Goal: Task Accomplishment & Management: Manage account settings

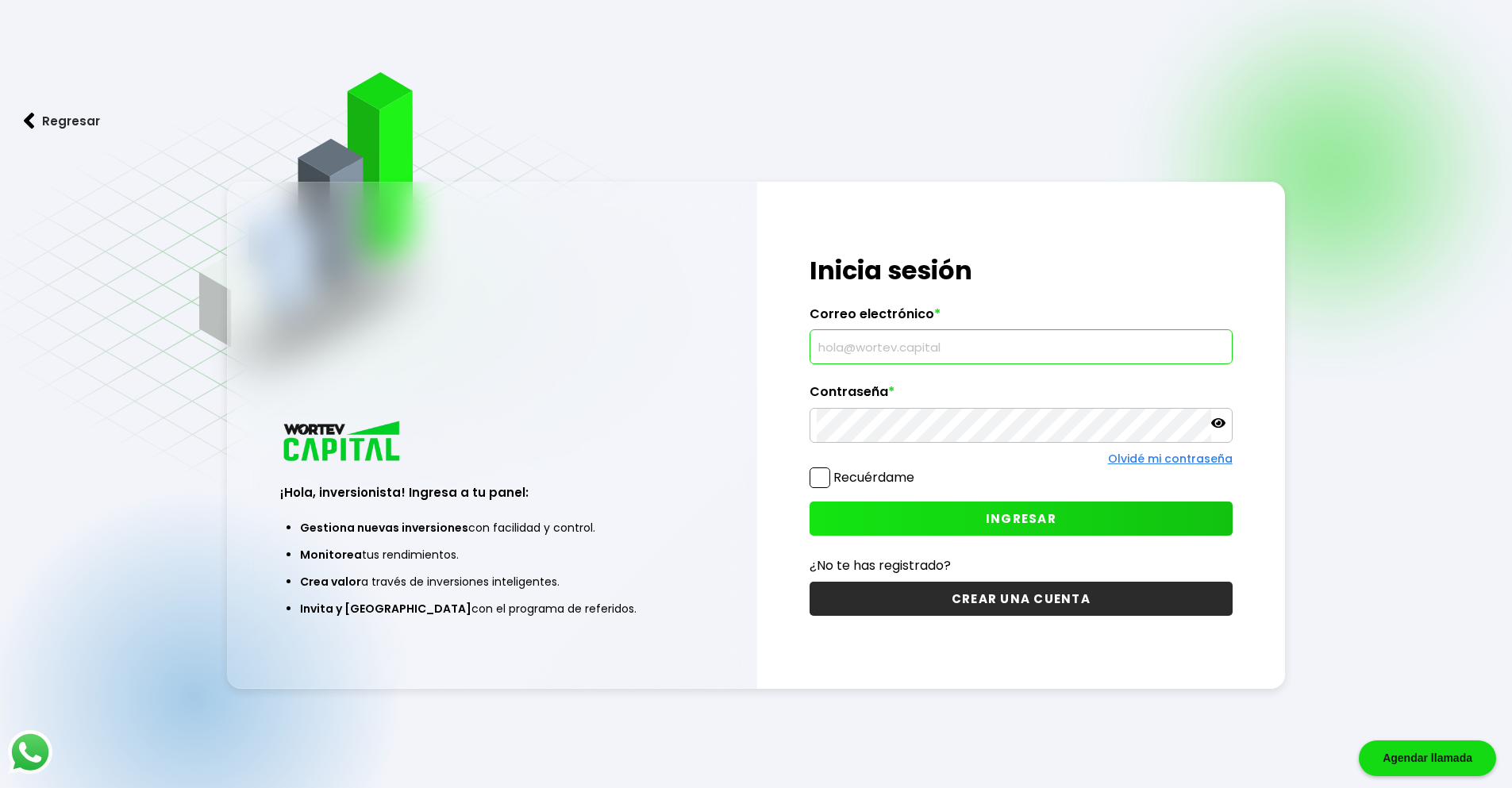
type input "[EMAIL_ADDRESS][DOMAIN_NAME]"
click at [1223, 422] on icon at bounding box center [1218, 423] width 14 height 9
click at [1223, 422] on icon at bounding box center [1218, 423] width 14 height 11
click at [833, 487] on label "Recuérdame" at bounding box center [862, 477] width 105 height 20
click at [917, 470] on input "Recuérdame" at bounding box center [917, 470] width 0 height 0
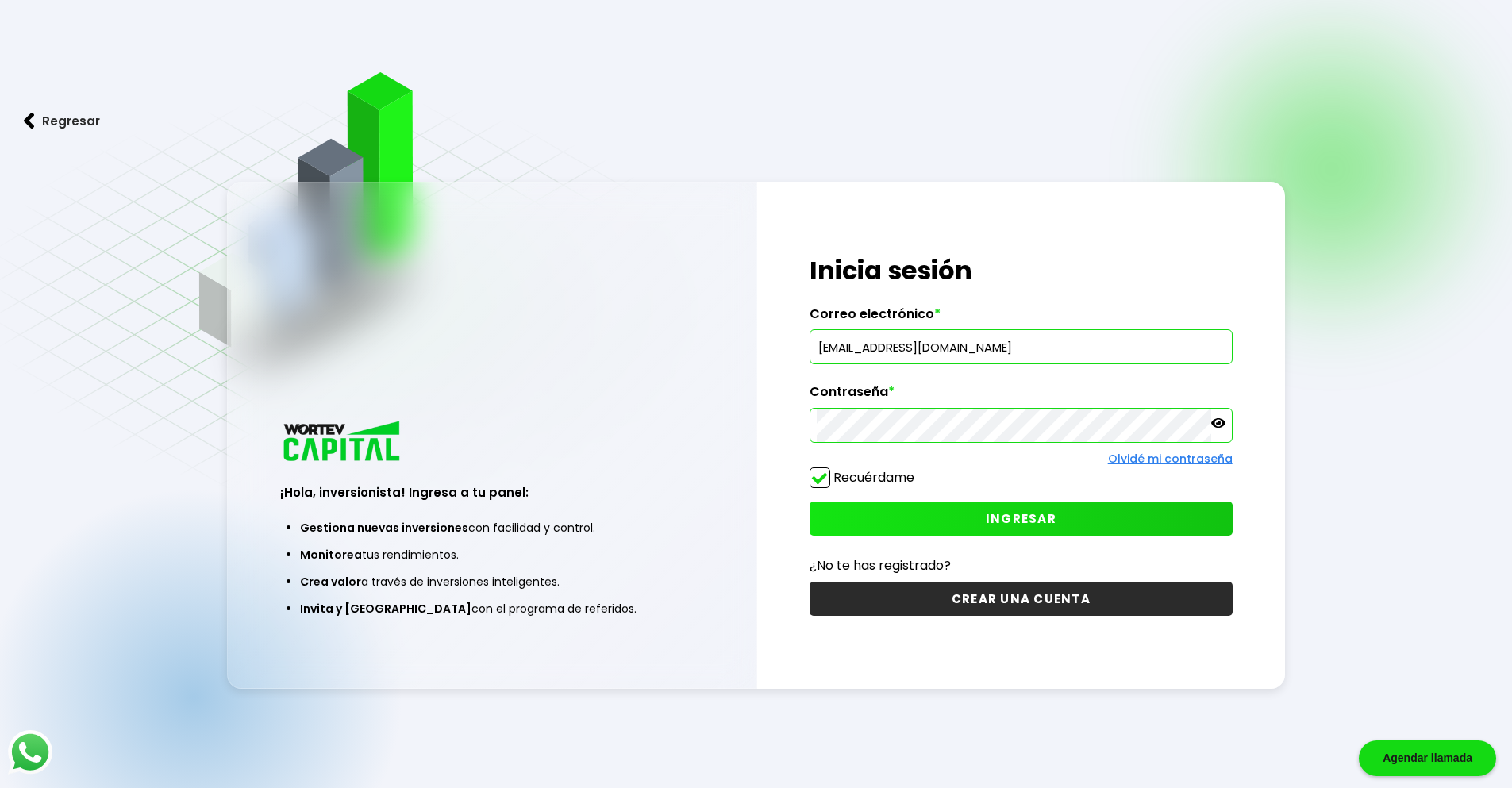
click at [975, 520] on button "INGRESAR" at bounding box center [1020, 518] width 423 height 34
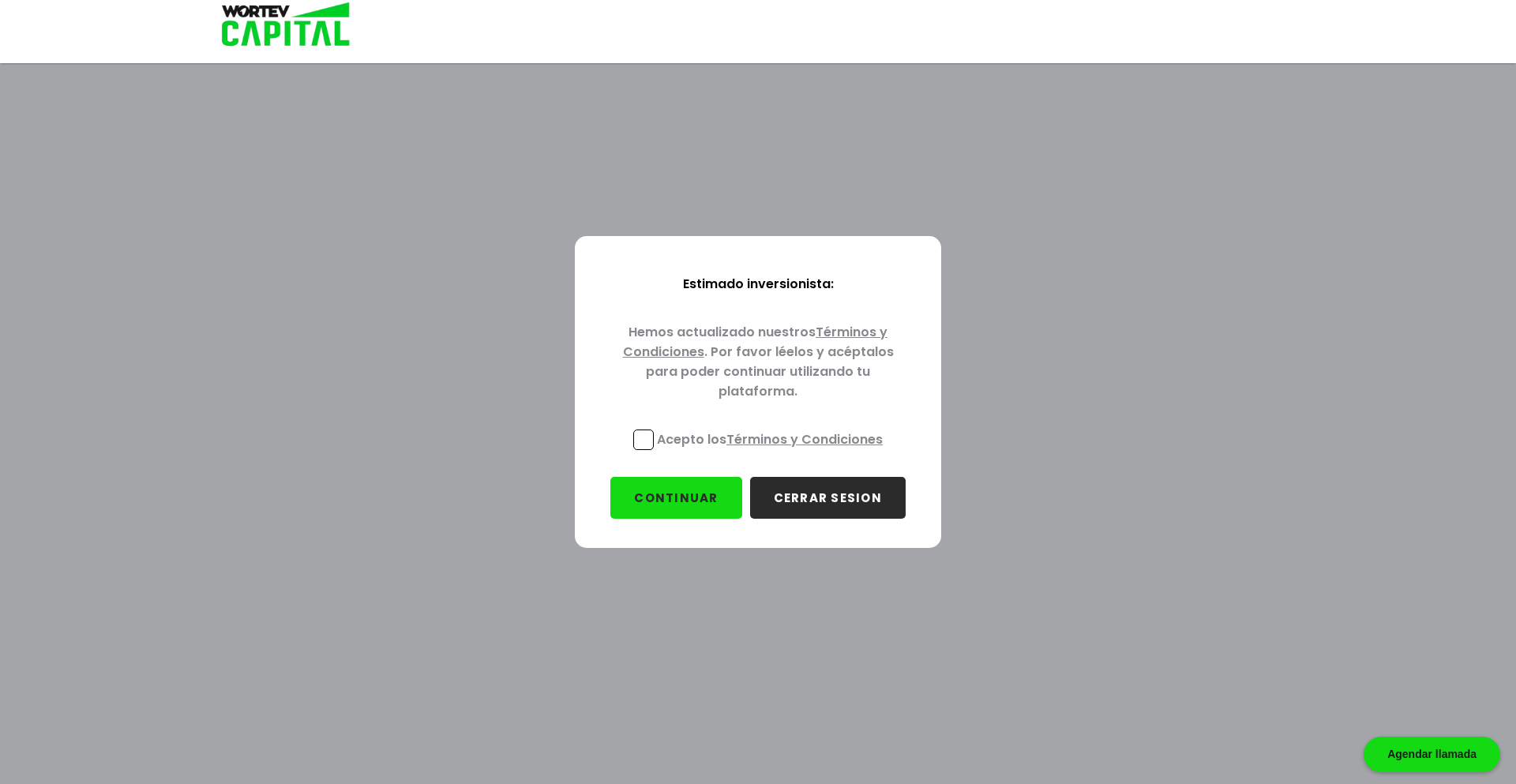
click at [653, 438] on span at bounding box center [644, 440] width 21 height 21
click at [773, 452] on input "Acepto los Términos y Condiciones" at bounding box center [773, 452] width 0 height 0
click at [687, 487] on button "CONTINUAR" at bounding box center [676, 497] width 131 height 42
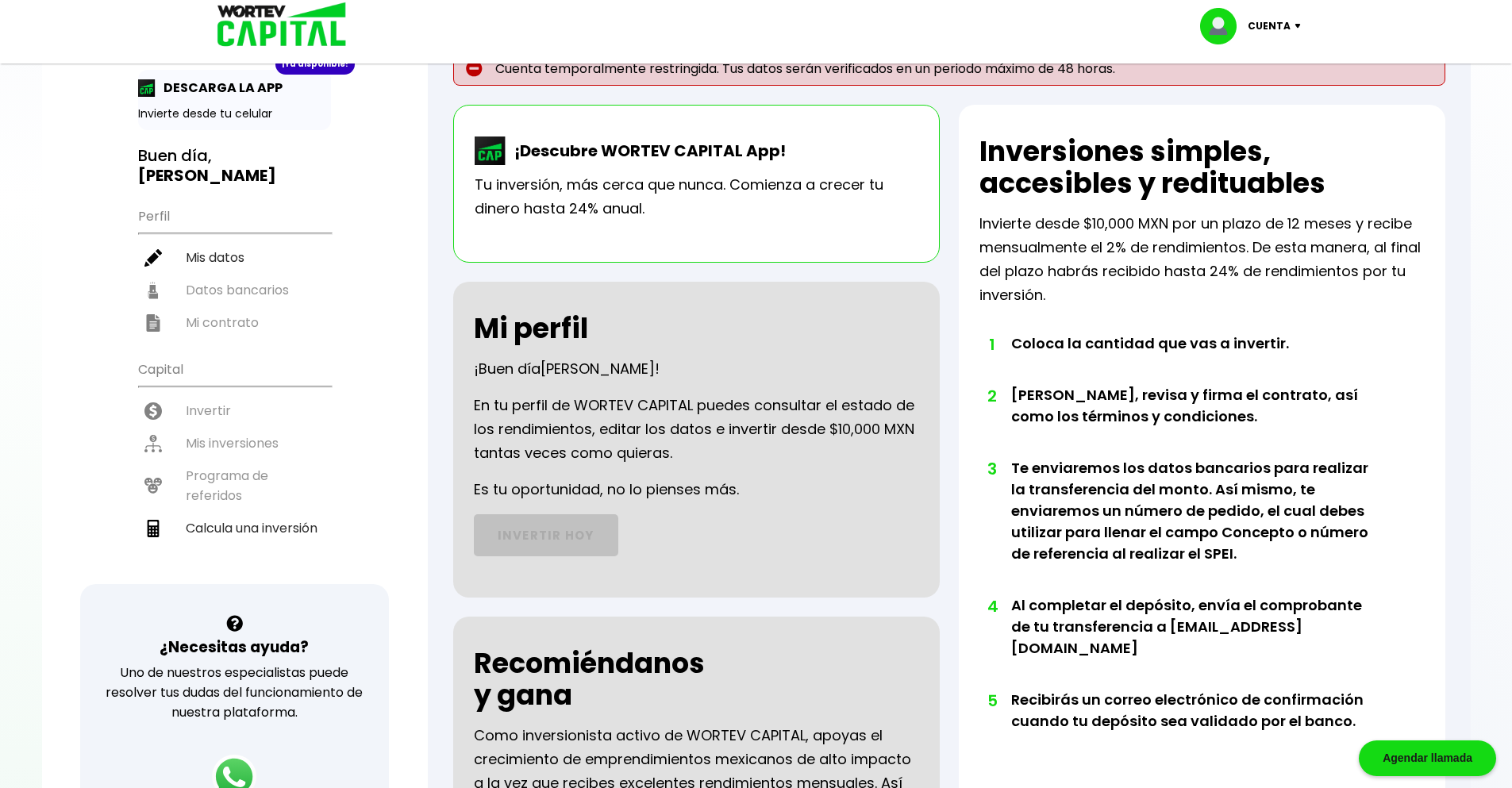
scroll to position [80, 0]
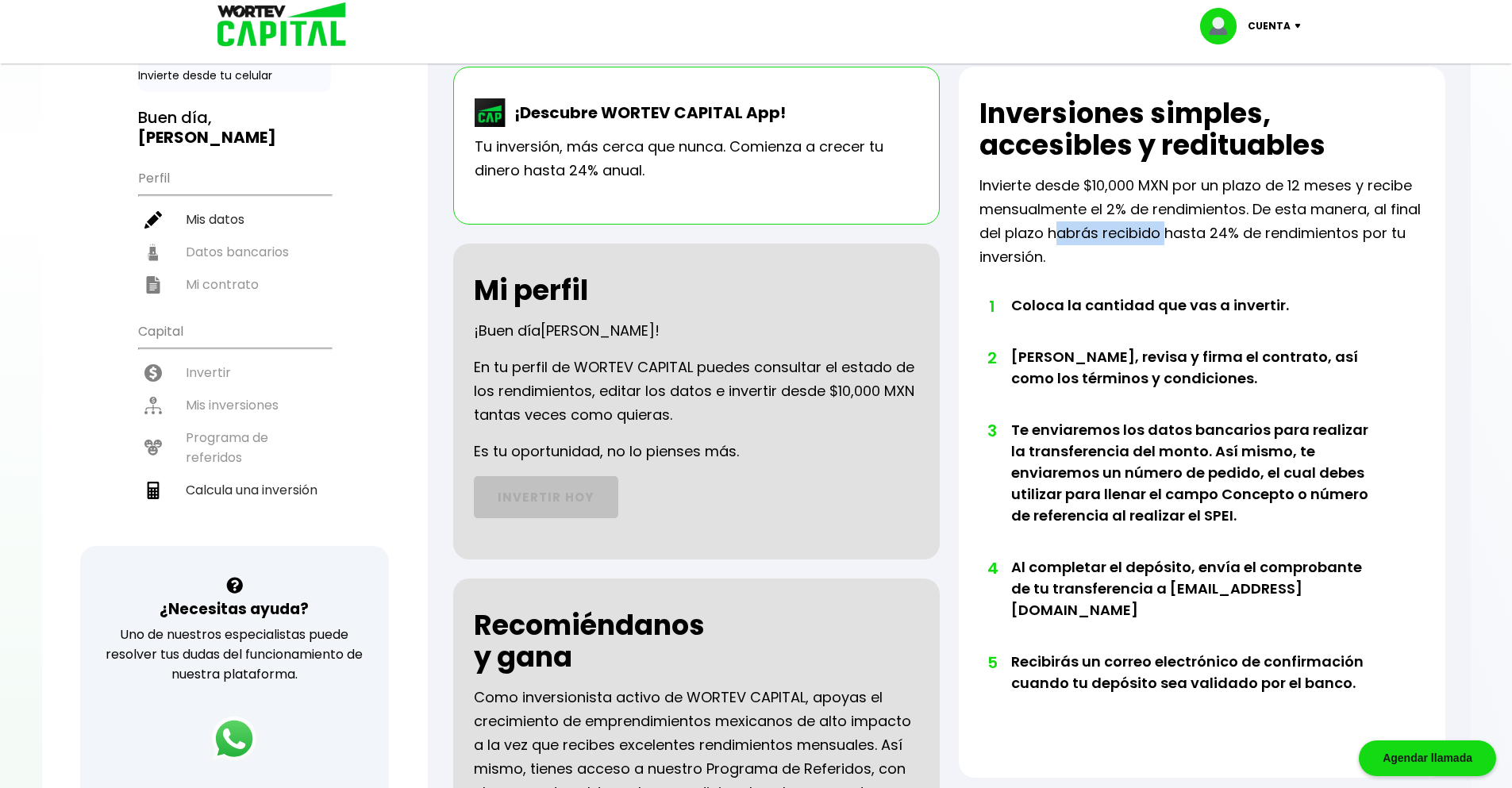
drag, startPoint x: 1052, startPoint y: 237, endPoint x: 1168, endPoint y: 240, distance: 116.0
click at [1168, 240] on p "Invierte desde $10,000 MXN por un plazo de 12 meses y recibe mensualmente el 2%…" at bounding box center [1201, 221] width 445 height 95
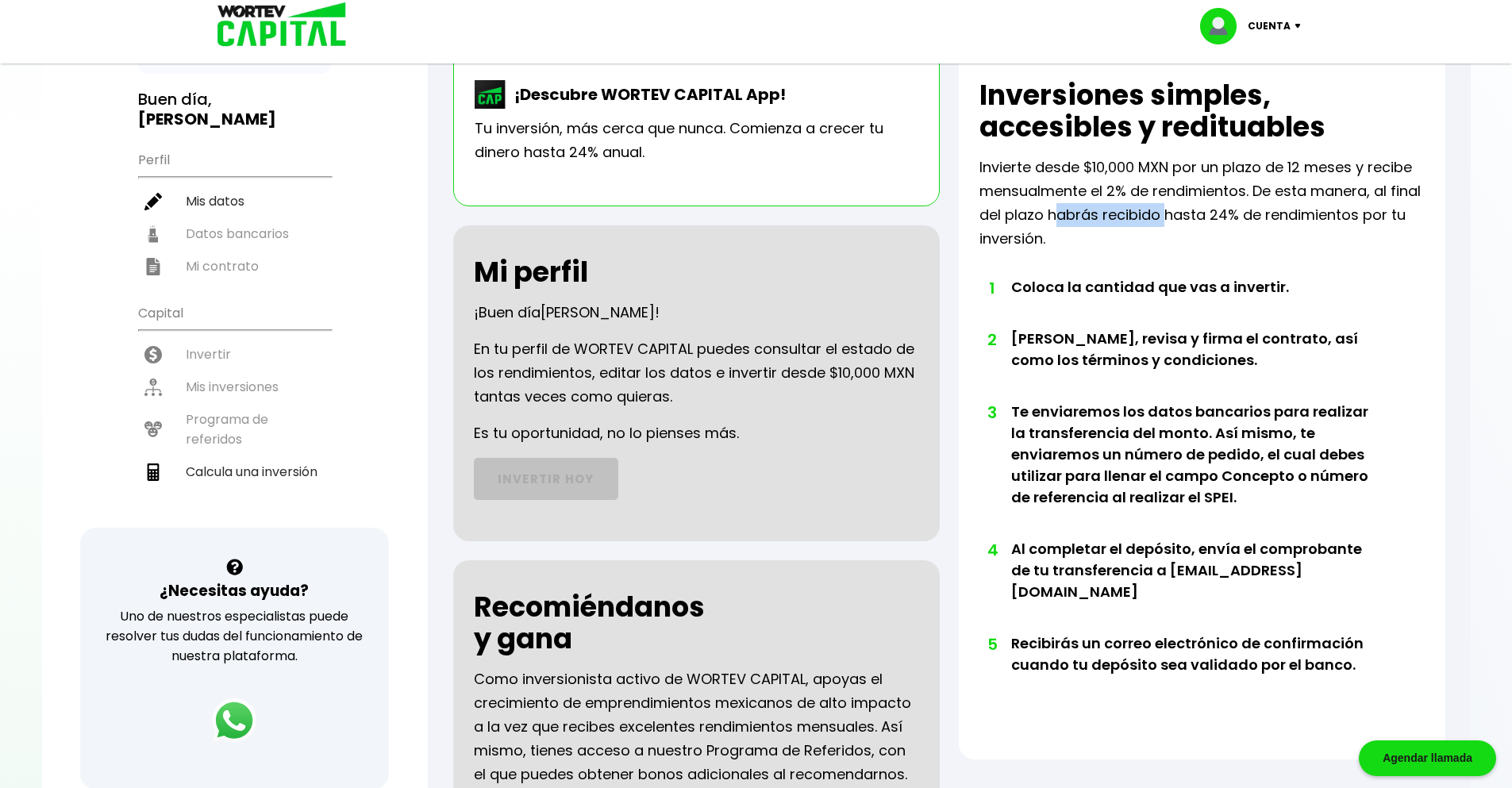
scroll to position [27, 0]
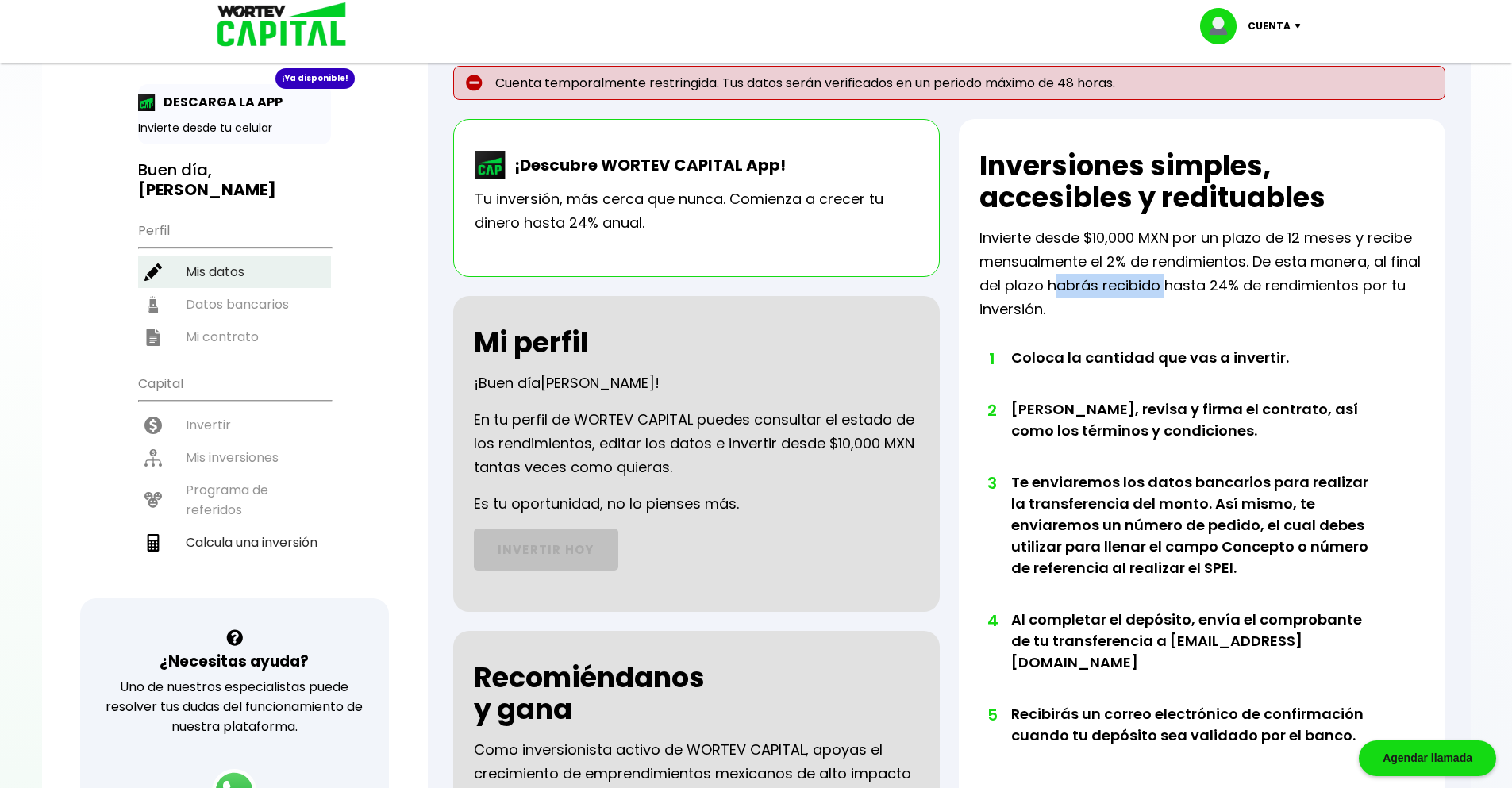
click at [205, 256] on li "Mis datos" at bounding box center [234, 272] width 193 height 32
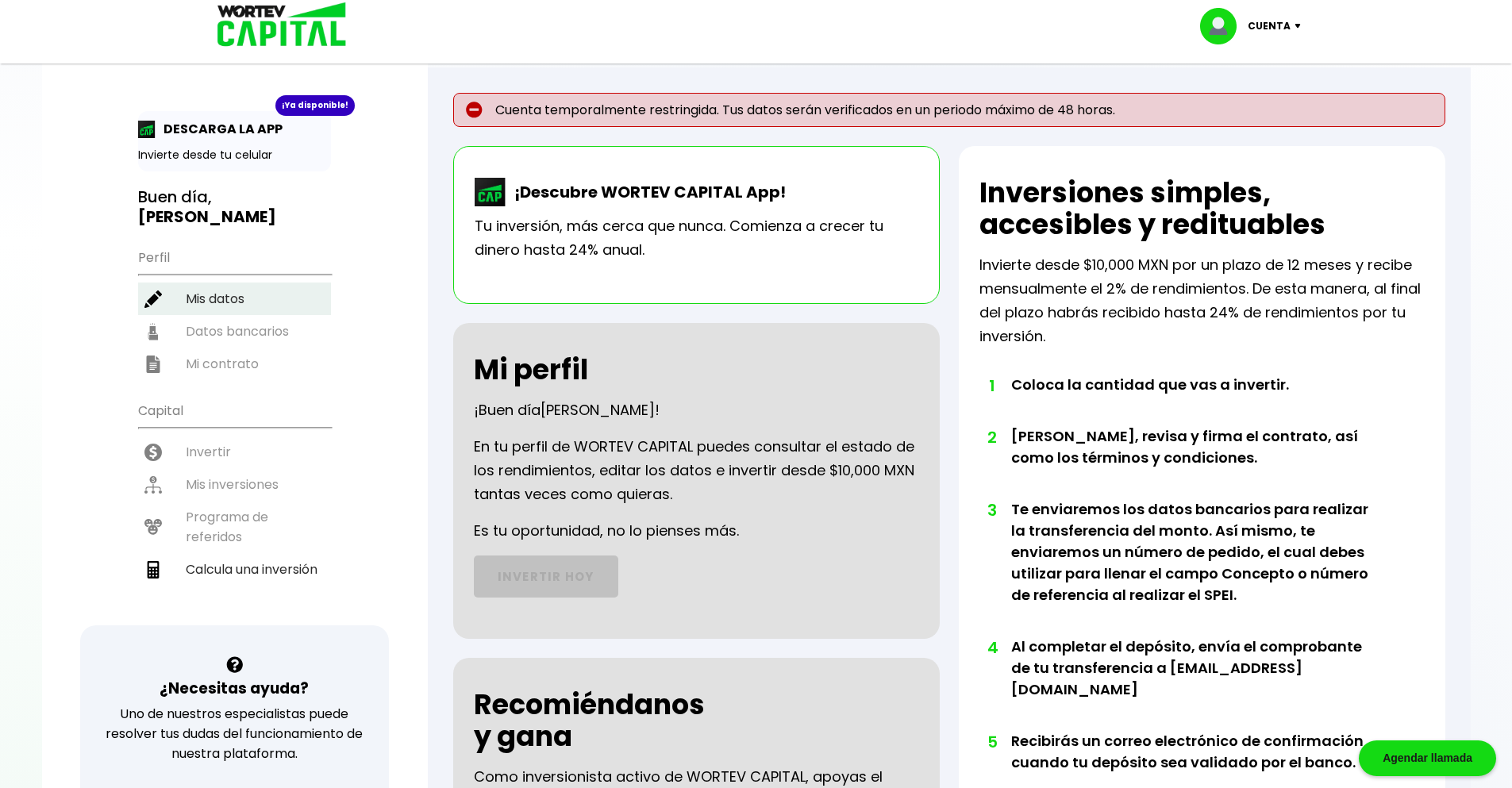
select select "Hombre"
select select "Posgrado"
select select "MX"
select select "Santander"
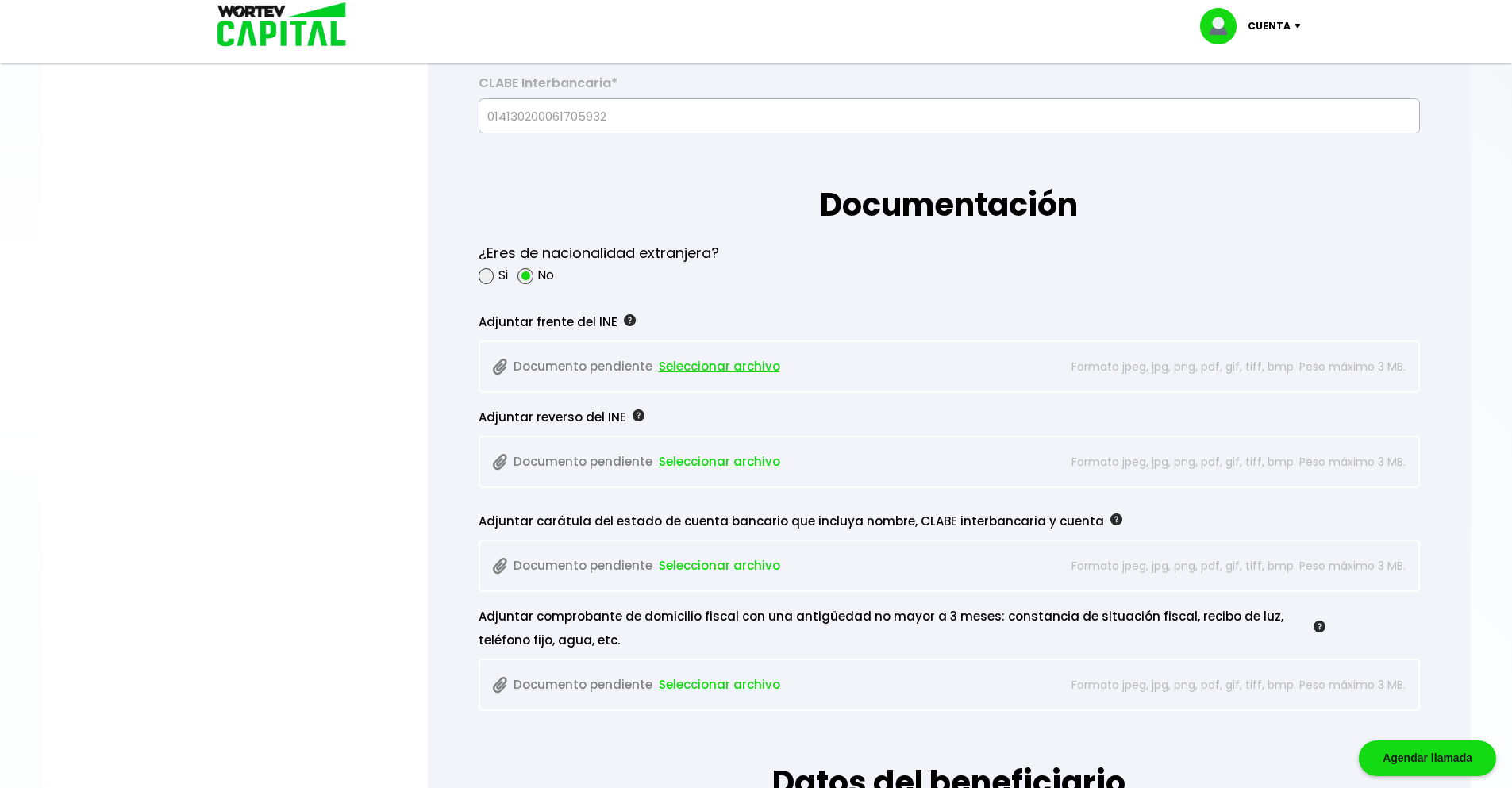
scroll to position [1270, 0]
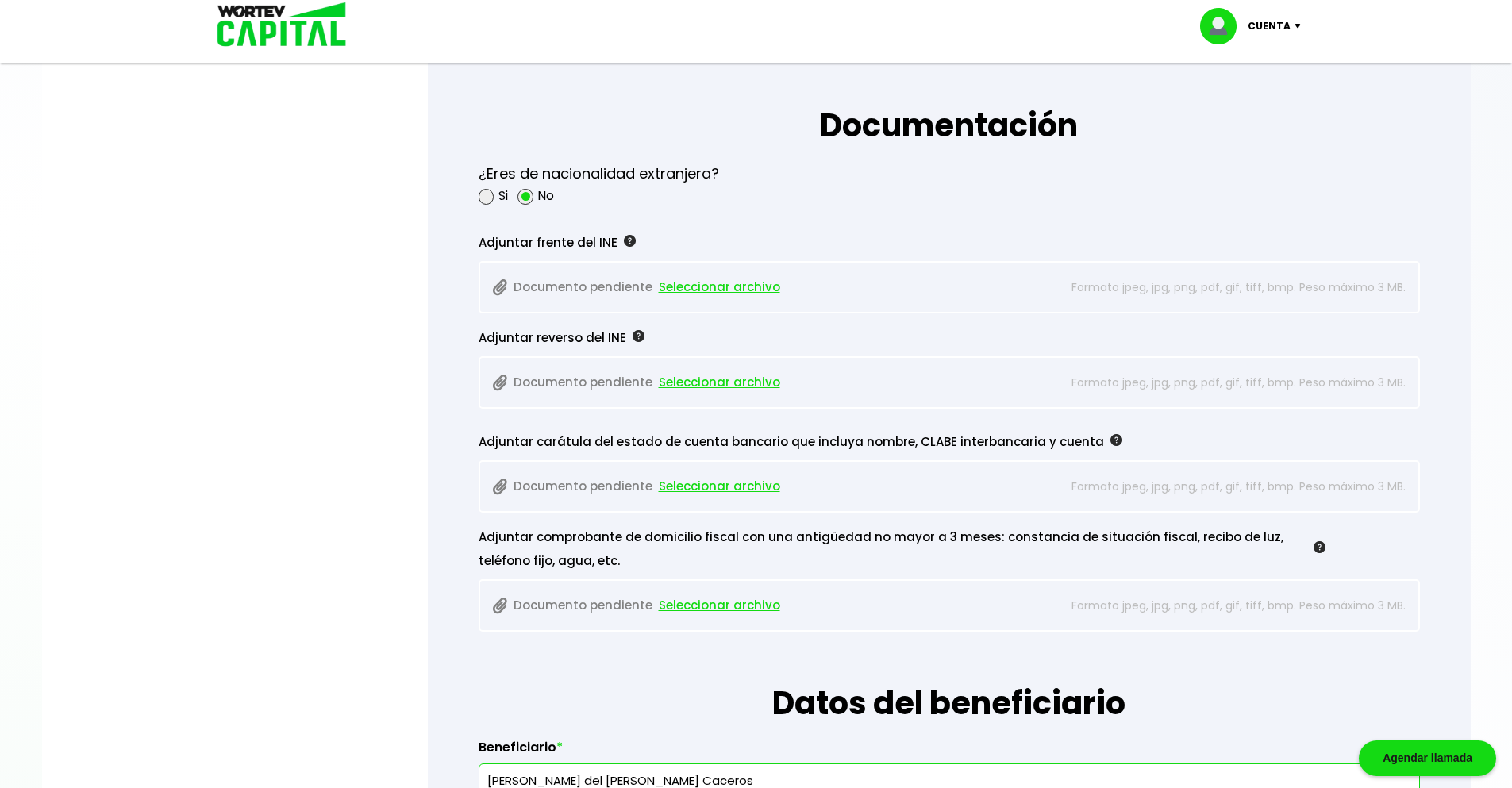
click at [715, 606] on span "Seleccionar archivo" at bounding box center [719, 605] width 121 height 24
click at [717, 487] on span "Seleccionar archivo" at bounding box center [719, 487] width 121 height 24
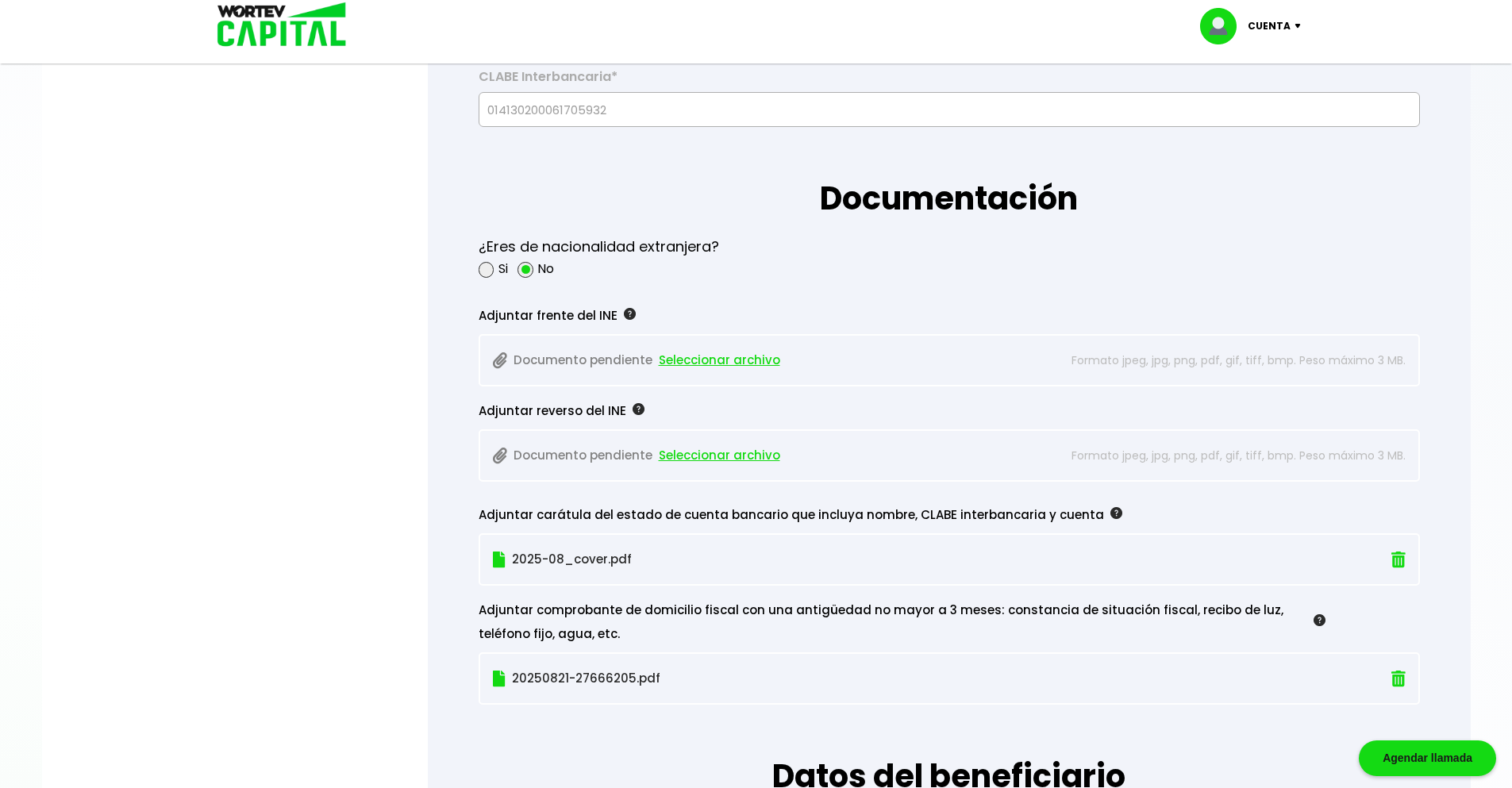
scroll to position [1191, 0]
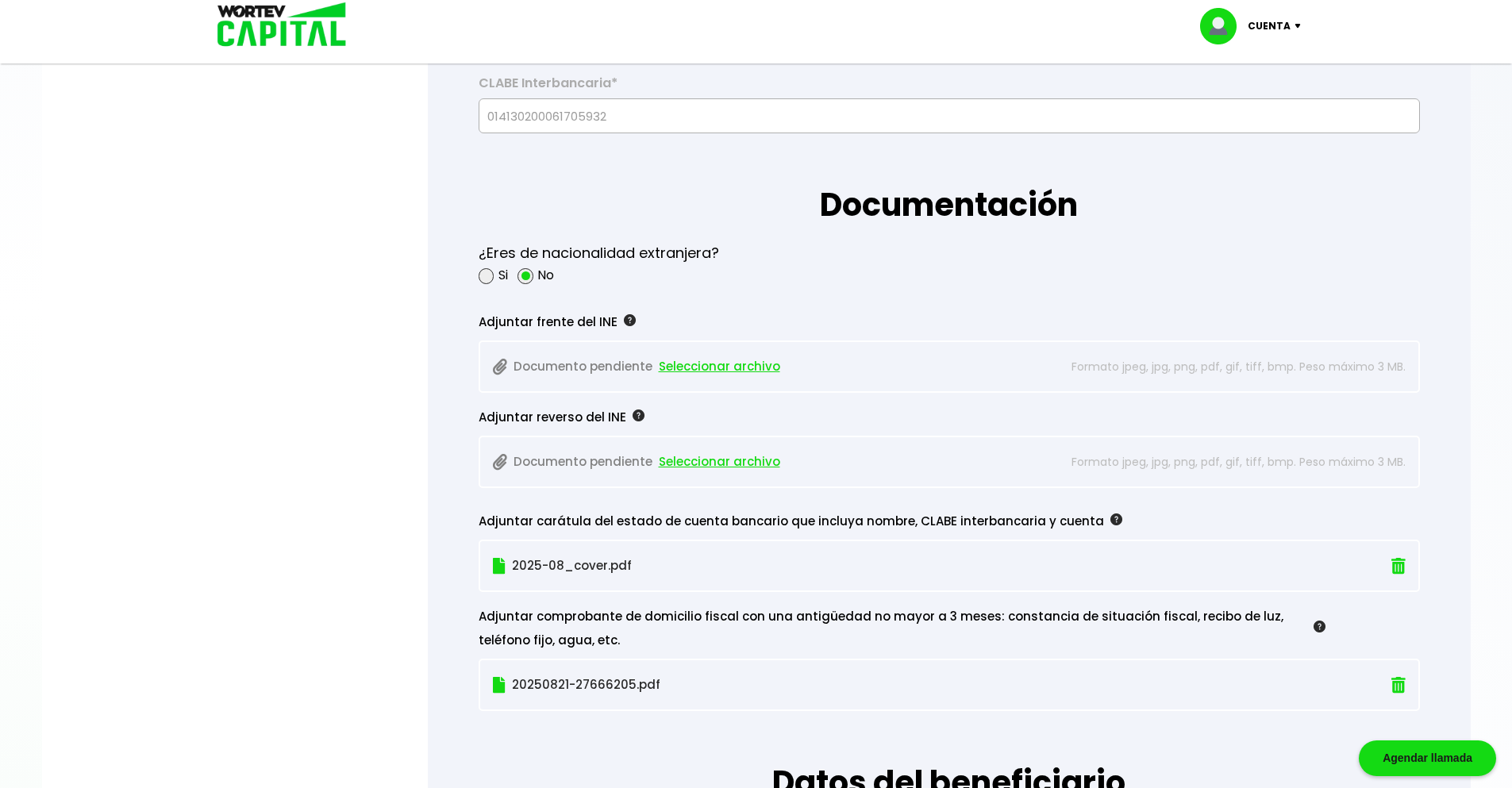
click at [719, 368] on span "Seleccionar archivo" at bounding box center [719, 366] width 121 height 24
click at [696, 360] on span "Seleccionar archivo" at bounding box center [719, 366] width 121 height 24
click at [704, 469] on span "Seleccionar archivo" at bounding box center [719, 462] width 121 height 24
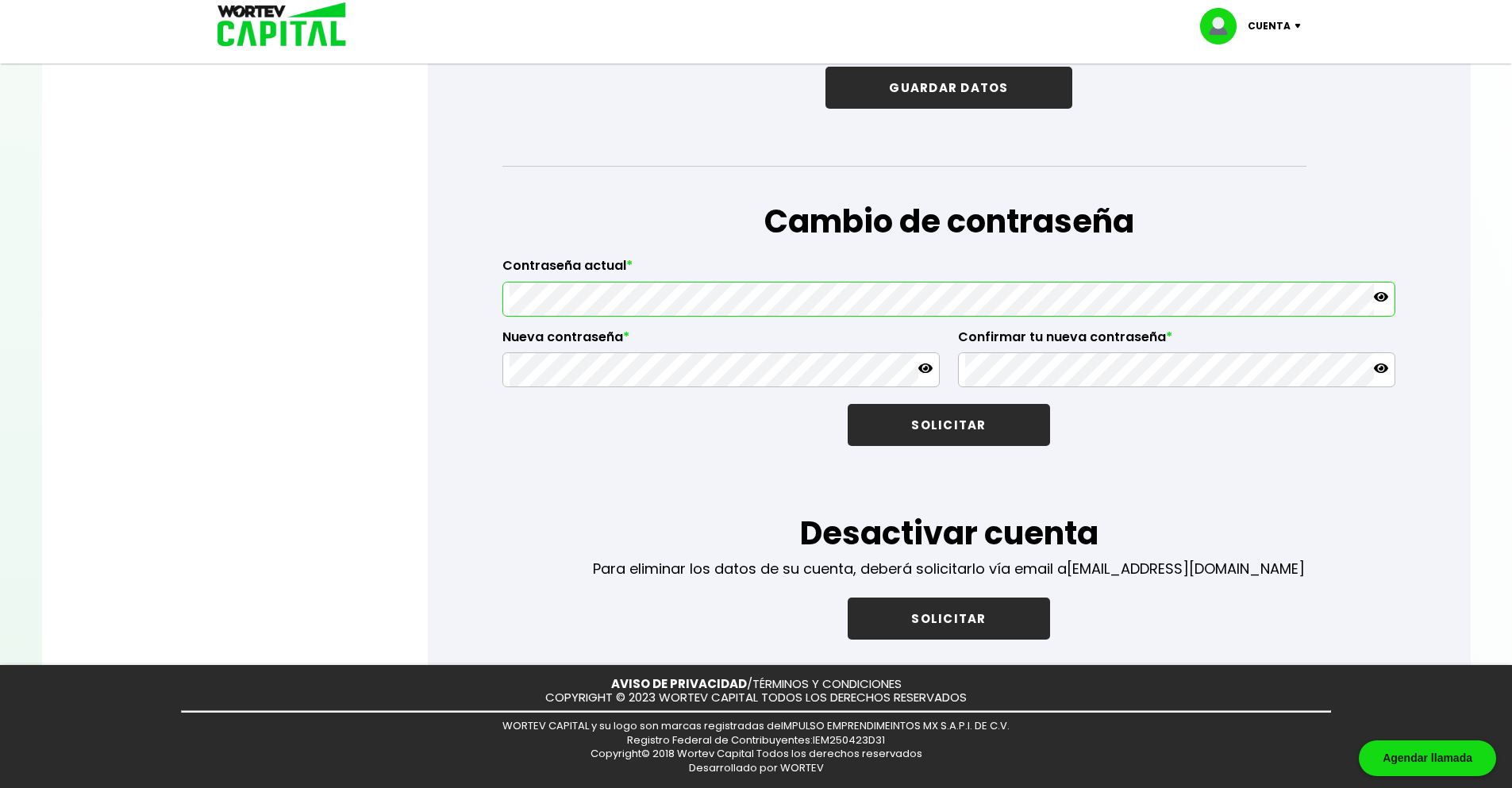
scroll to position [2455, 0]
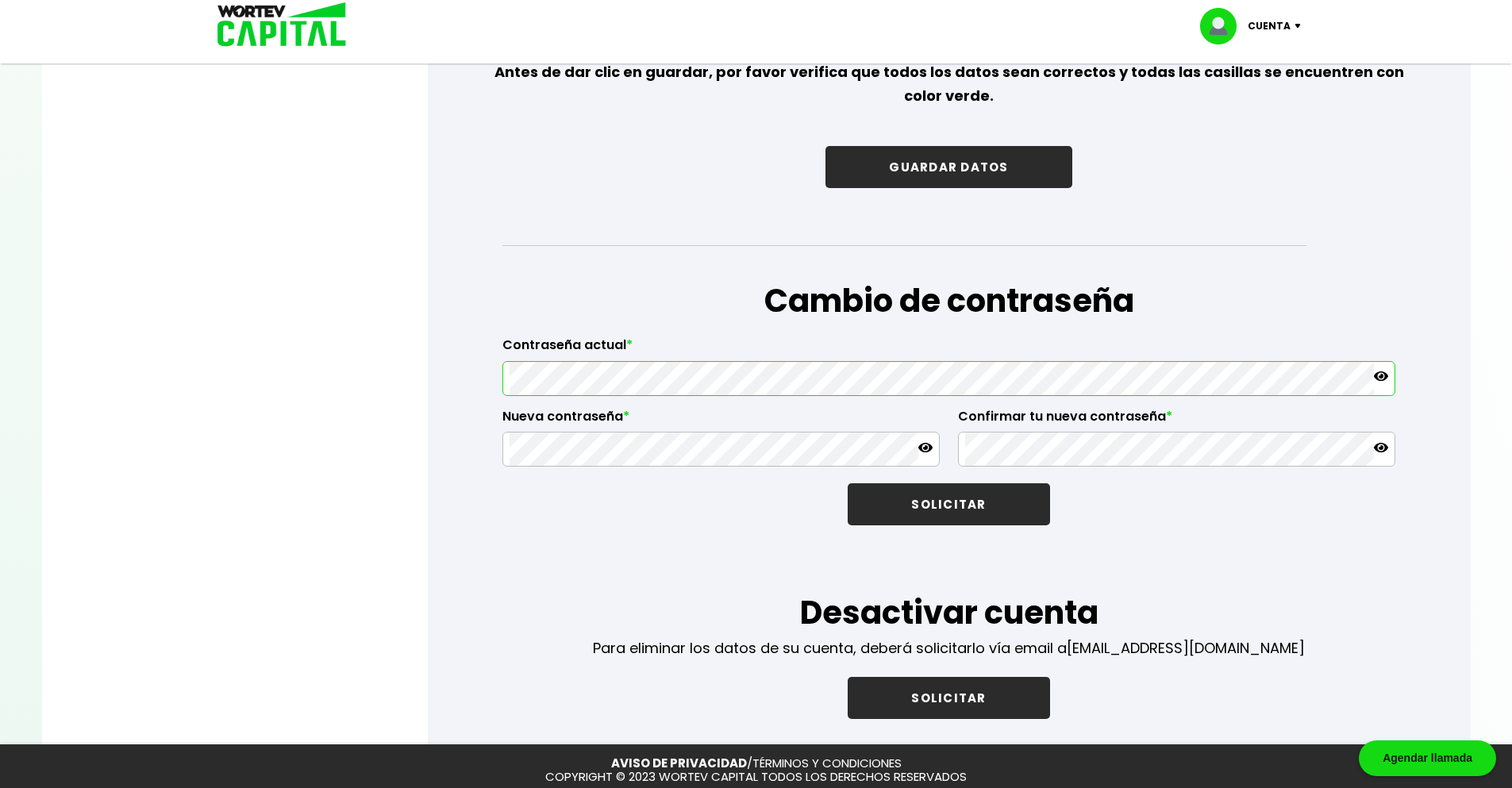
click at [937, 178] on button "GUARDAR DATOS" at bounding box center [948, 167] width 246 height 42
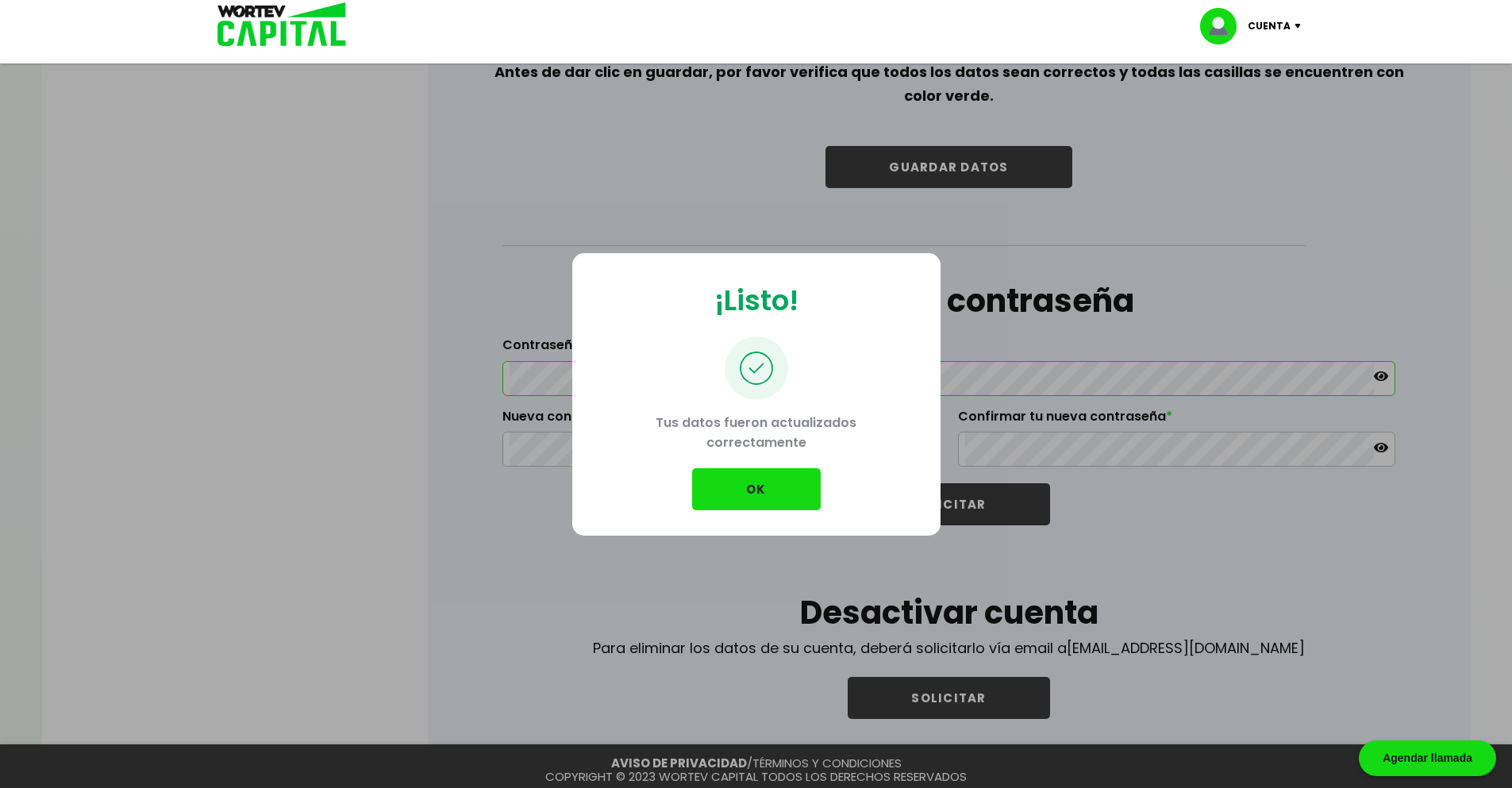
click at [757, 487] on button "OK" at bounding box center [756, 489] width 129 height 42
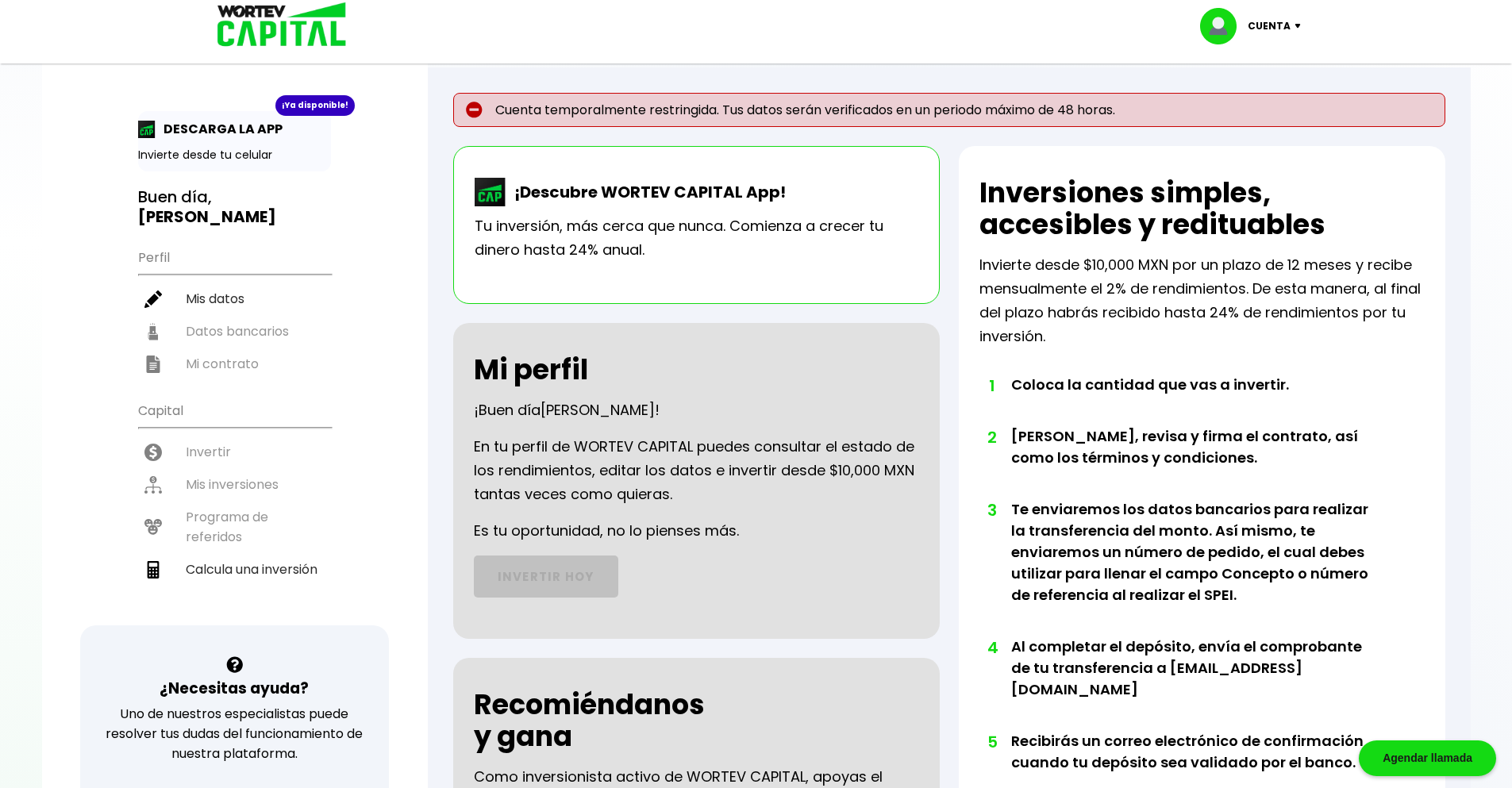
drag, startPoint x: 814, startPoint y: 87, endPoint x: 1047, endPoint y: 167, distance: 246.4
click at [1040, 87] on div "Cuenta temporalmente restringida. Tus datos serán verificados en un periodo máx…" at bounding box center [949, 578] width 1043 height 1022
click at [220, 560] on li "Calcula una inversión" at bounding box center [234, 569] width 193 height 32
select select "1"
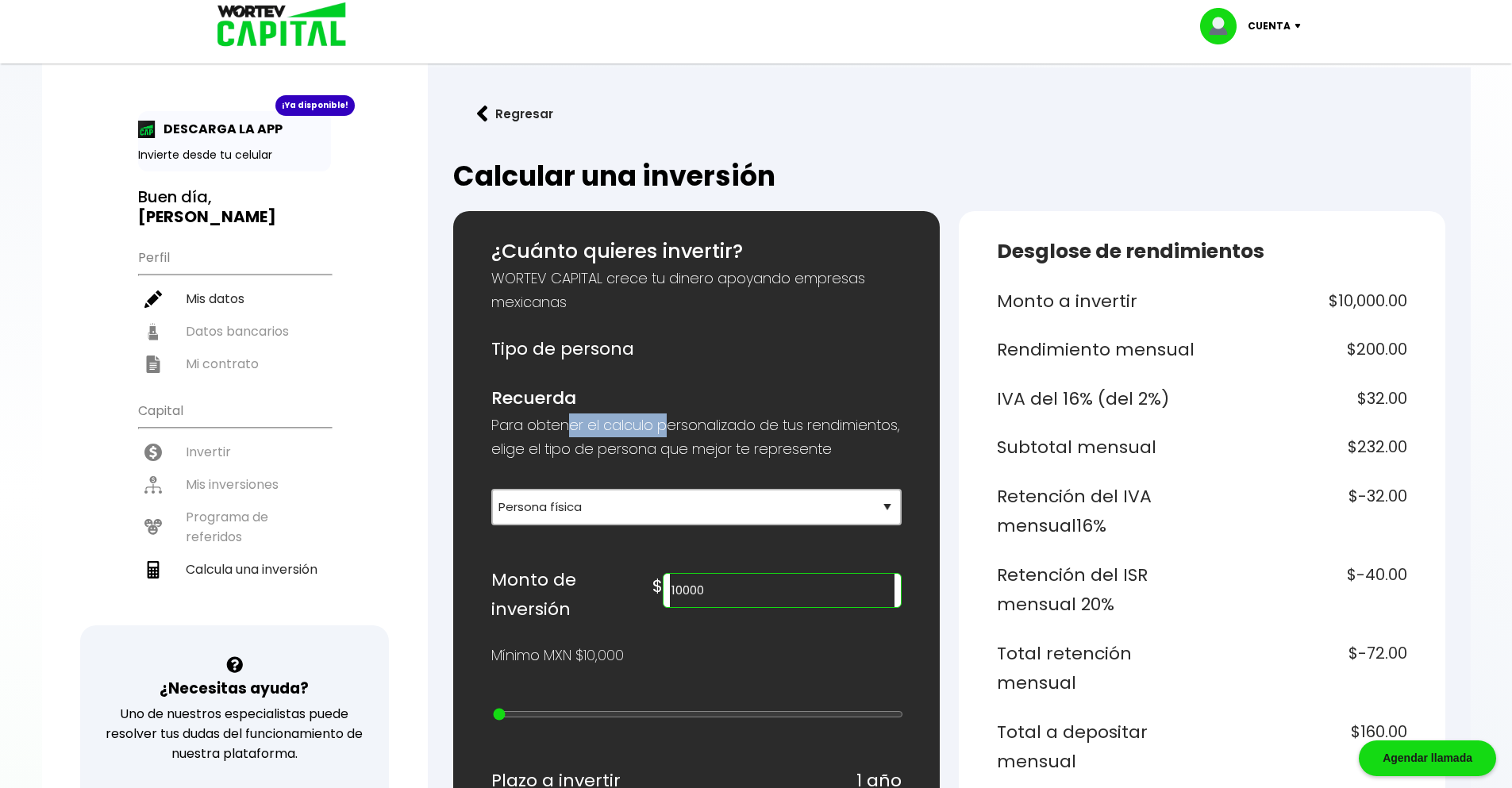
drag, startPoint x: 586, startPoint y: 422, endPoint x: 666, endPoint y: 416, distance: 80.2
click at [666, 416] on p "Para obtener el calculo personalizado de tus rendimientos, elige el tipo de per…" at bounding box center [697, 437] width 410 height 47
click at [586, 454] on p "Para obtener el calculo personalizado de tus rendimientos, elige el tipo de per…" at bounding box center [697, 437] width 410 height 47
click at [774, 526] on select "Selecciona tu tipo de persona Persona Física que emite factura Persona física P…" at bounding box center [697, 507] width 410 height 37
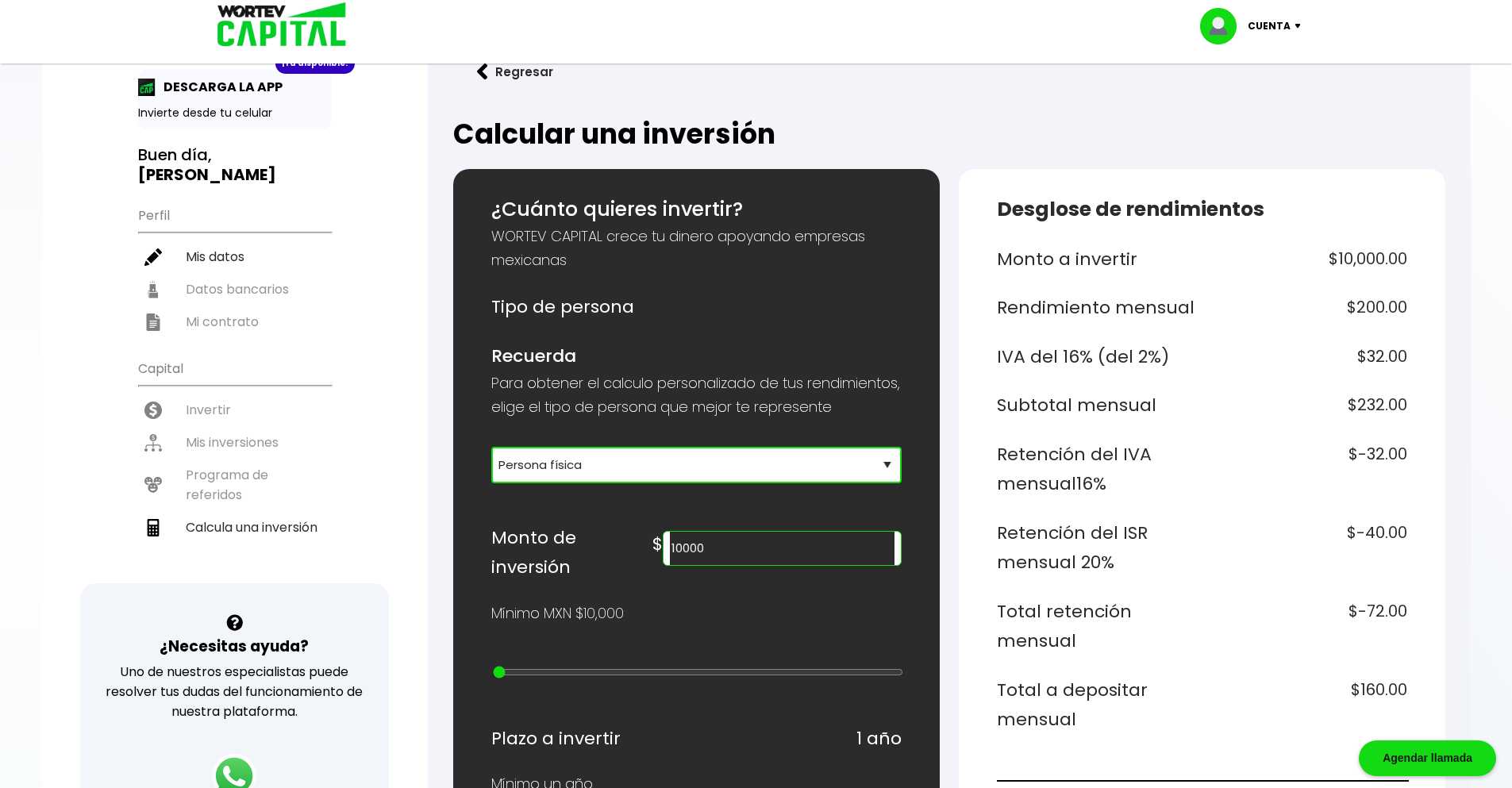
scroll to position [80, 0]
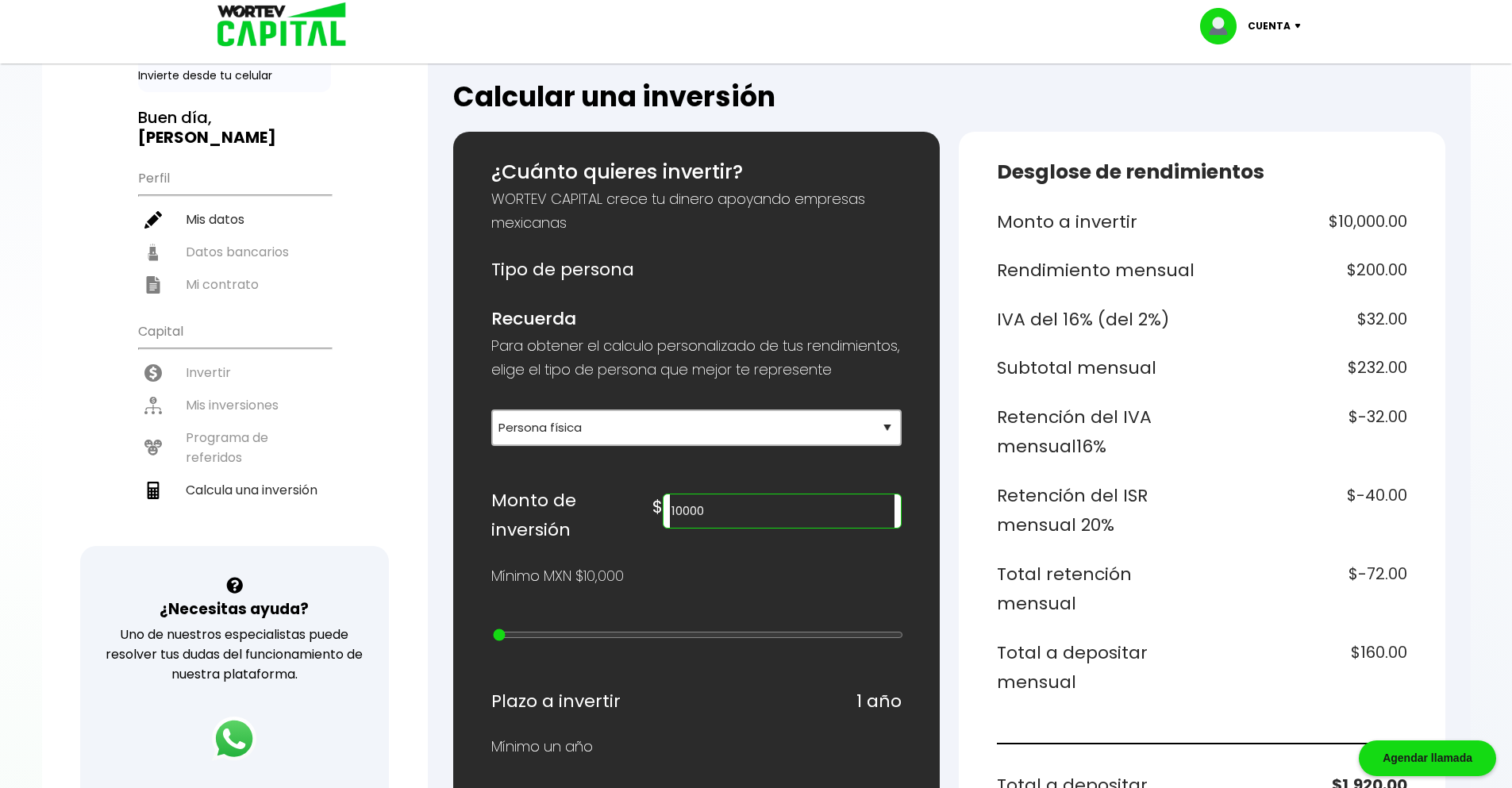
drag, startPoint x: 798, startPoint y: 541, endPoint x: 722, endPoint y: 533, distance: 76.4
click at [722, 533] on div "Monto de inversión $ 10000" at bounding box center [697, 516] width 410 height 60
drag, startPoint x: 1049, startPoint y: 371, endPoint x: 1266, endPoint y: 374, distance: 217.0
click at [1266, 374] on div "Subtotal mensual $11,600.00" at bounding box center [1202, 368] width 410 height 30
drag, startPoint x: 1064, startPoint y: 565, endPoint x: 1376, endPoint y: 567, distance: 312.0
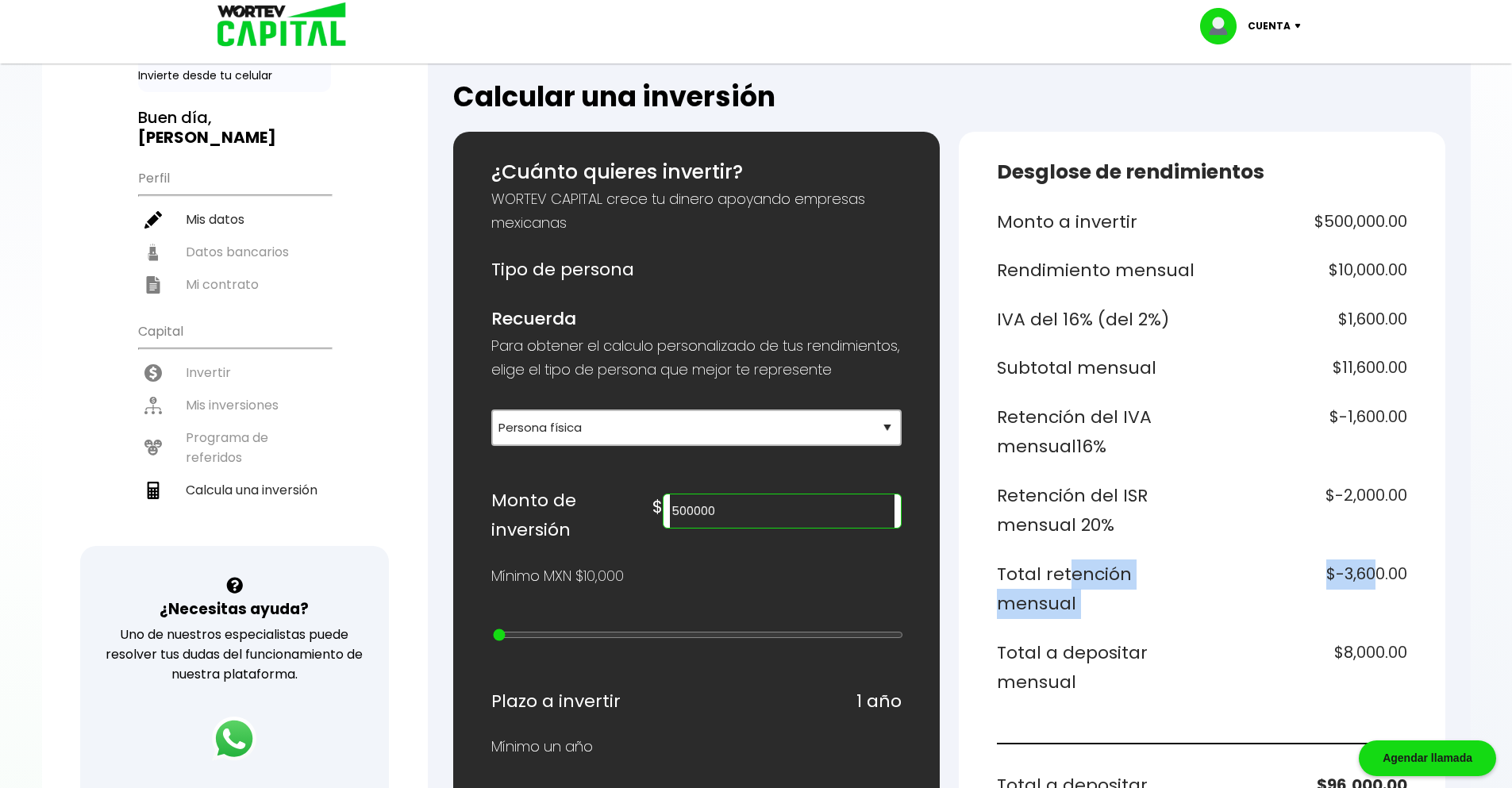
click at [1382, 567] on div "Total retención mensual $-3,600.00" at bounding box center [1202, 590] width 410 height 60
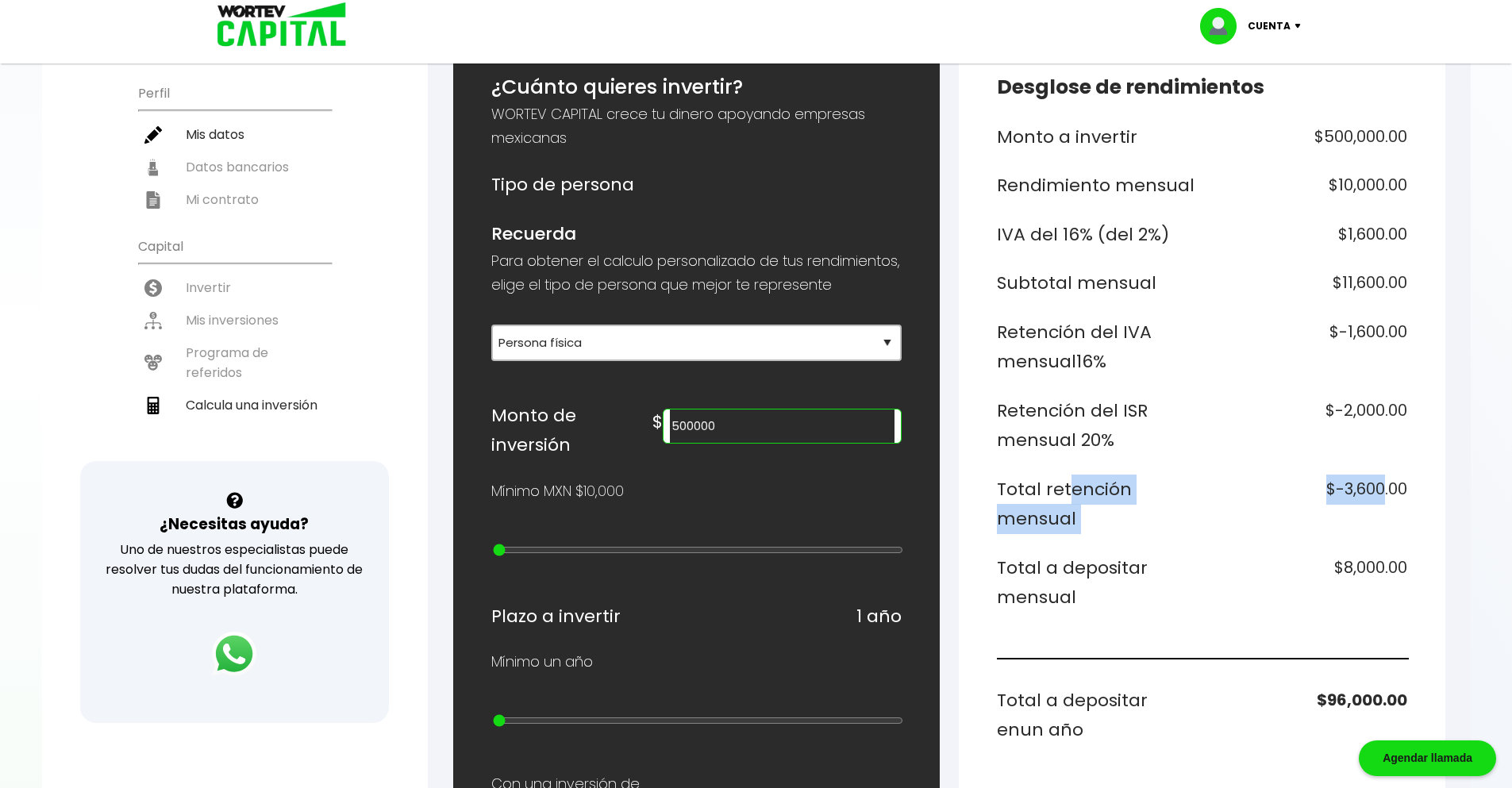
scroll to position [159, 0]
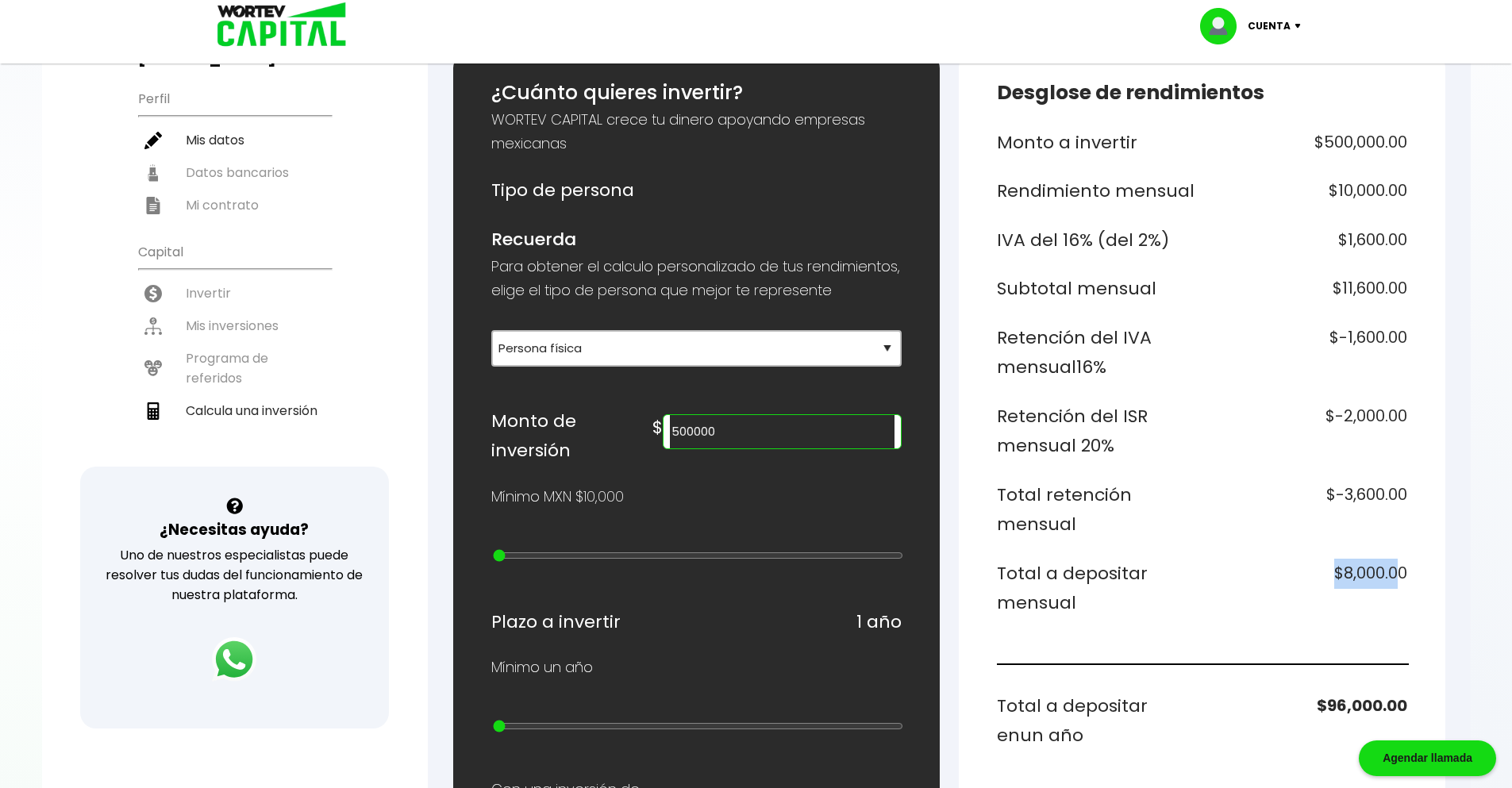
drag, startPoint x: 1325, startPoint y: 581, endPoint x: 1406, endPoint y: 580, distance: 81.0
click at [1404, 580] on h6 "$8,000.00" at bounding box center [1308, 589] width 199 height 60
drag, startPoint x: 817, startPoint y: 458, endPoint x: 697, endPoint y: 428, distance: 123.7
click at [697, 428] on div "¿Cuánto quieres invertir? WORTEV CAPITAL crece tu dinero apoyando empresas mexi…" at bounding box center [697, 663] width 410 height 1169
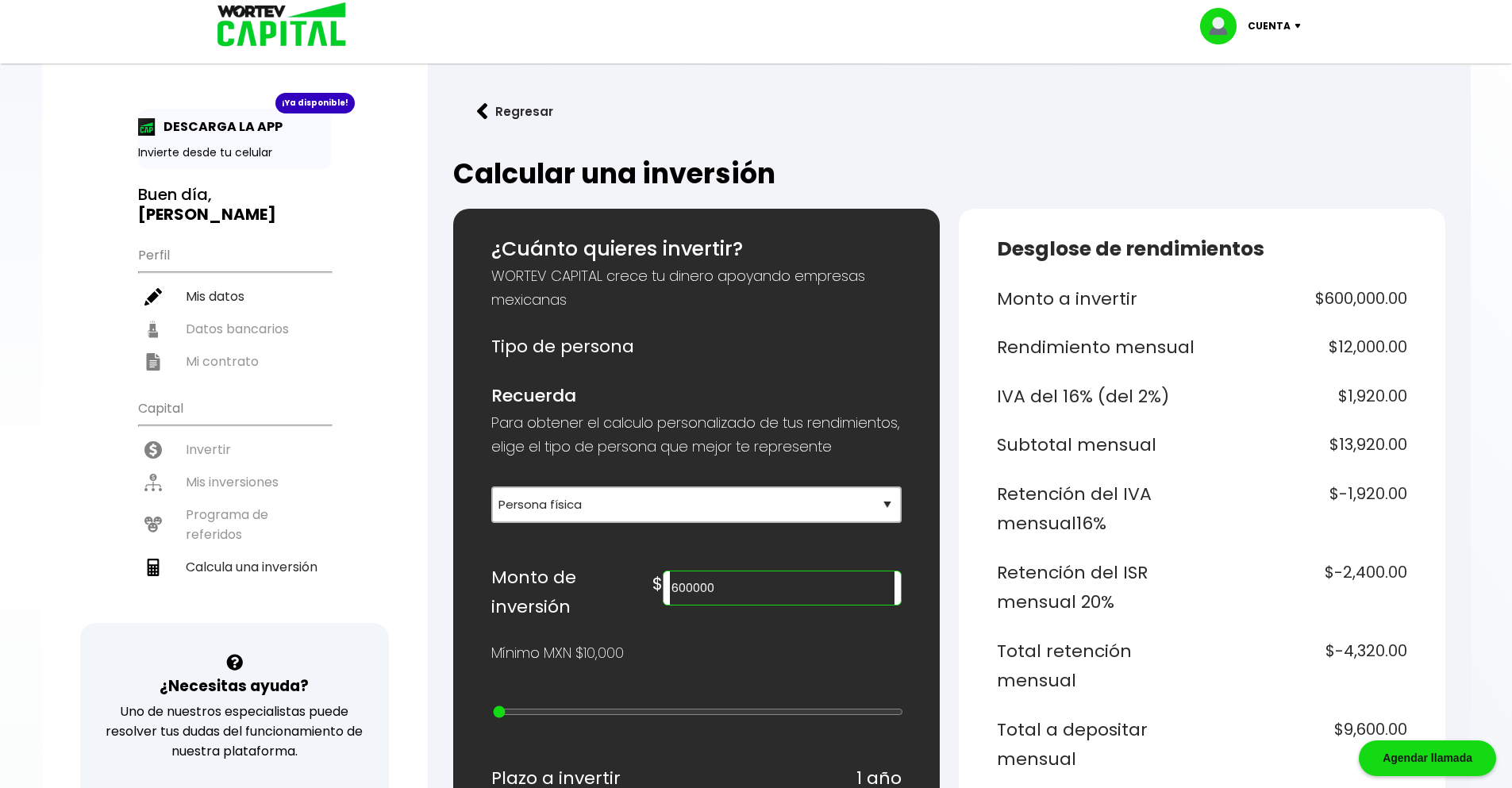
scroll to position [0, 0]
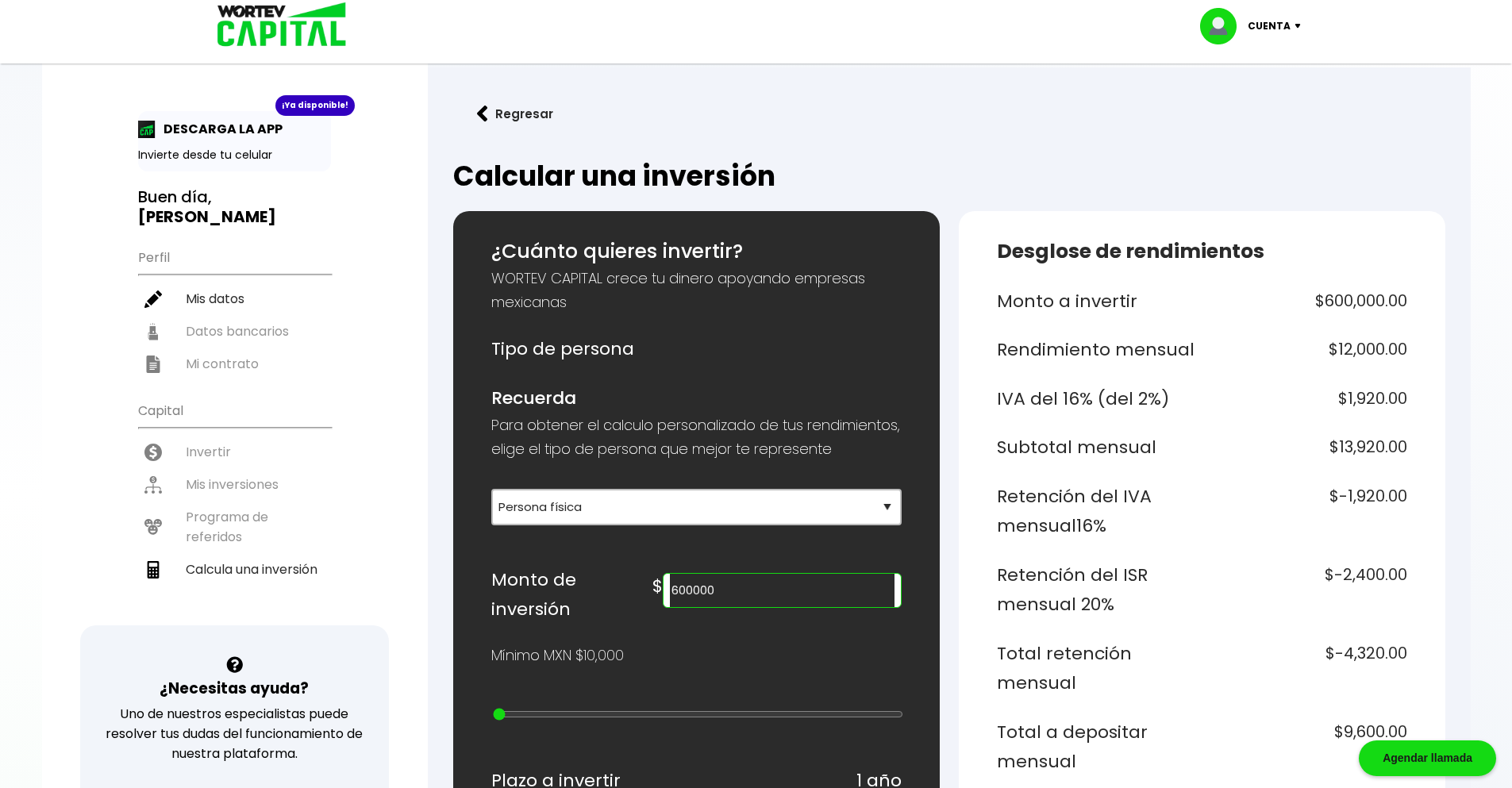
type input "600000"
drag, startPoint x: 559, startPoint y: 433, endPoint x: 676, endPoint y: 438, distance: 117.1
click at [676, 437] on p "Para obtener el calculo personalizado de tus rendimientos, elige el tipo de per…" at bounding box center [697, 437] width 410 height 47
click at [680, 438] on p "Para obtener el calculo personalizado de tus rendimientos, elige el tipo de per…" at bounding box center [697, 437] width 410 height 47
click at [1260, 32] on p "Cuenta" at bounding box center [1270, 26] width 43 height 24
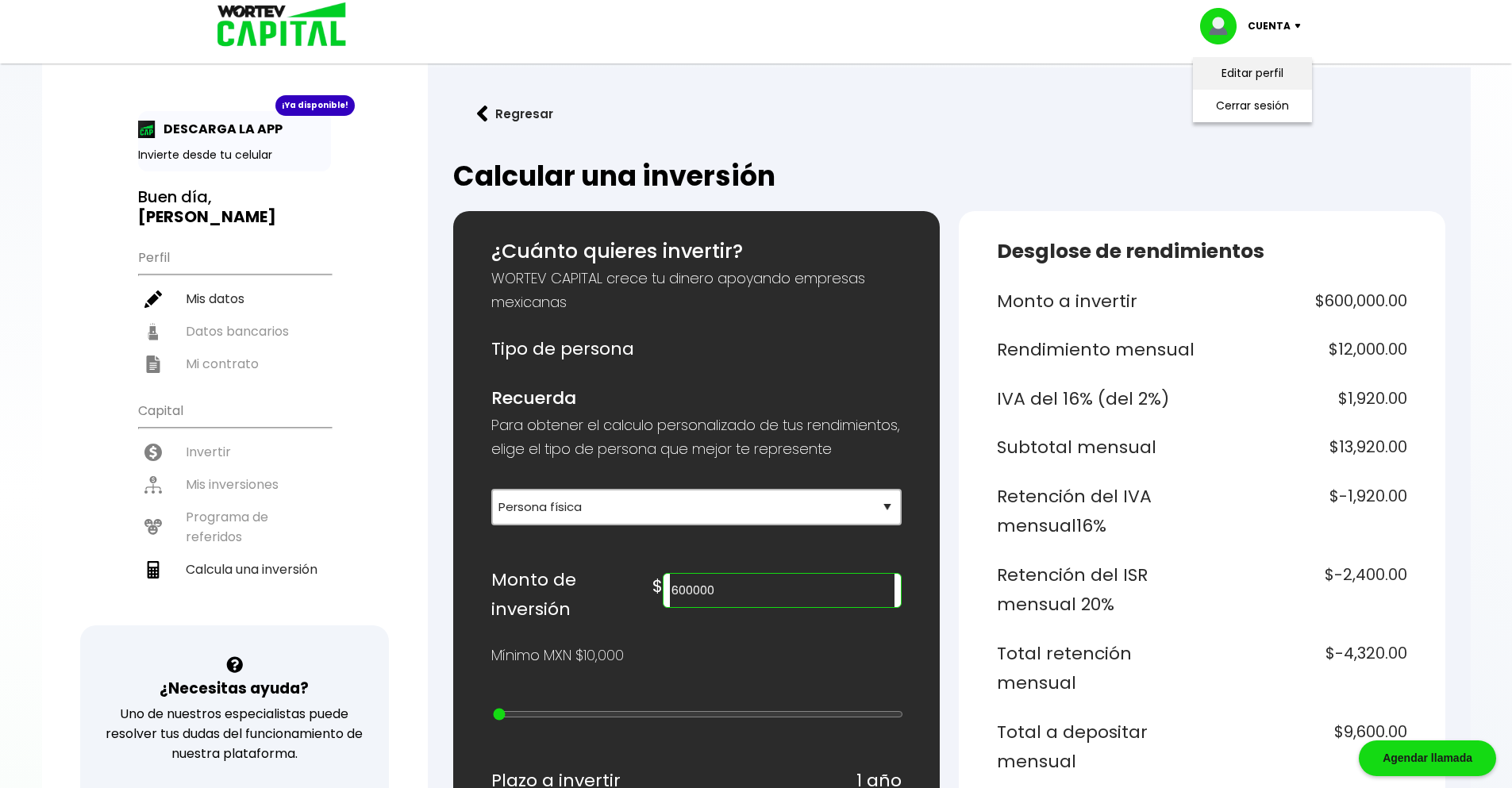
click at [1231, 77] on link "Editar perfil" at bounding box center [1252, 73] width 62 height 17
select select "Hombre"
select select "Posgrado"
select select "MX"
select select "Santander"
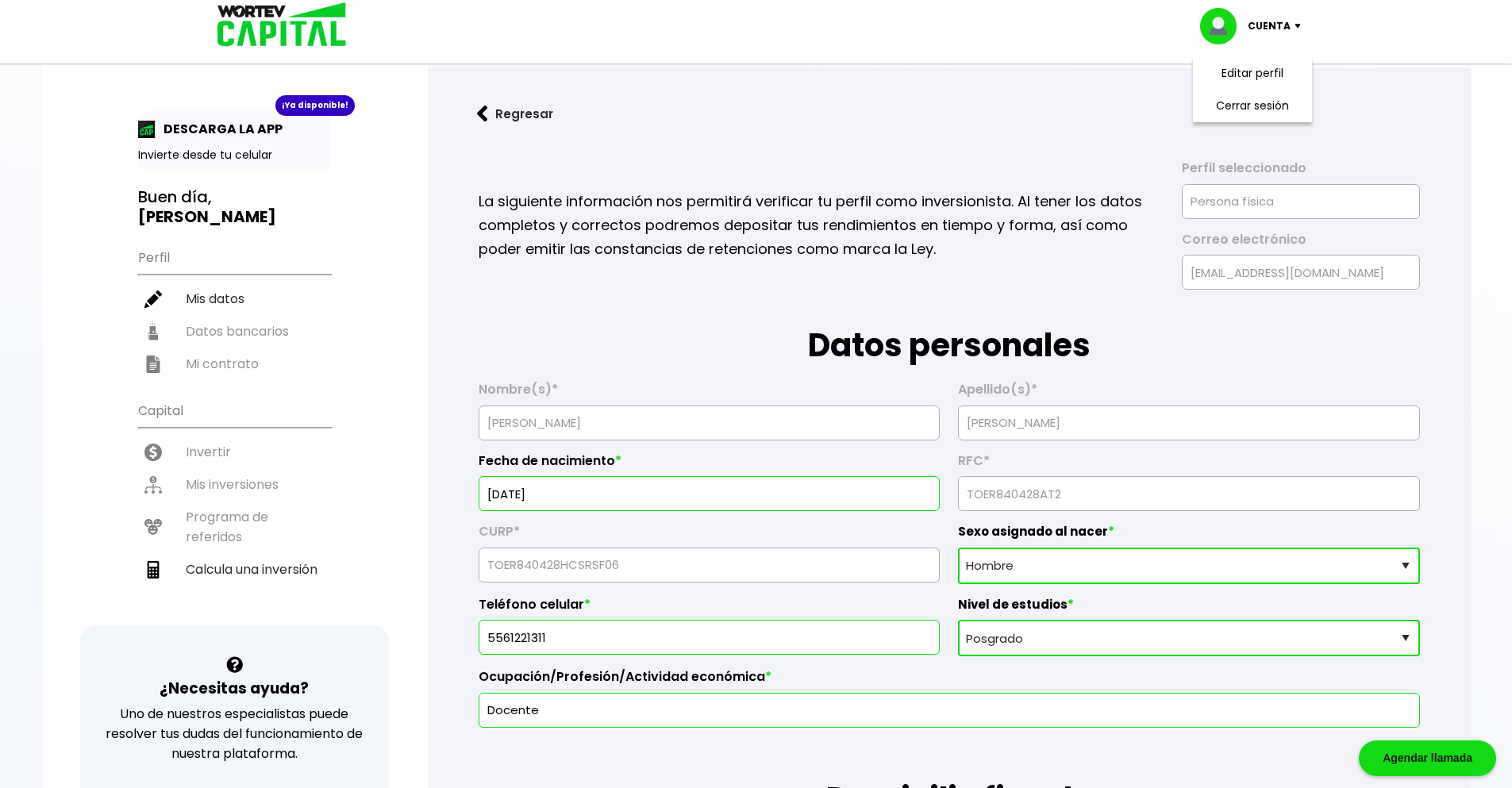
click at [652, 492] on input "[DATE]" at bounding box center [709, 493] width 447 height 33
click at [658, 366] on h1 "Datos personales" at bounding box center [949, 330] width 942 height 80
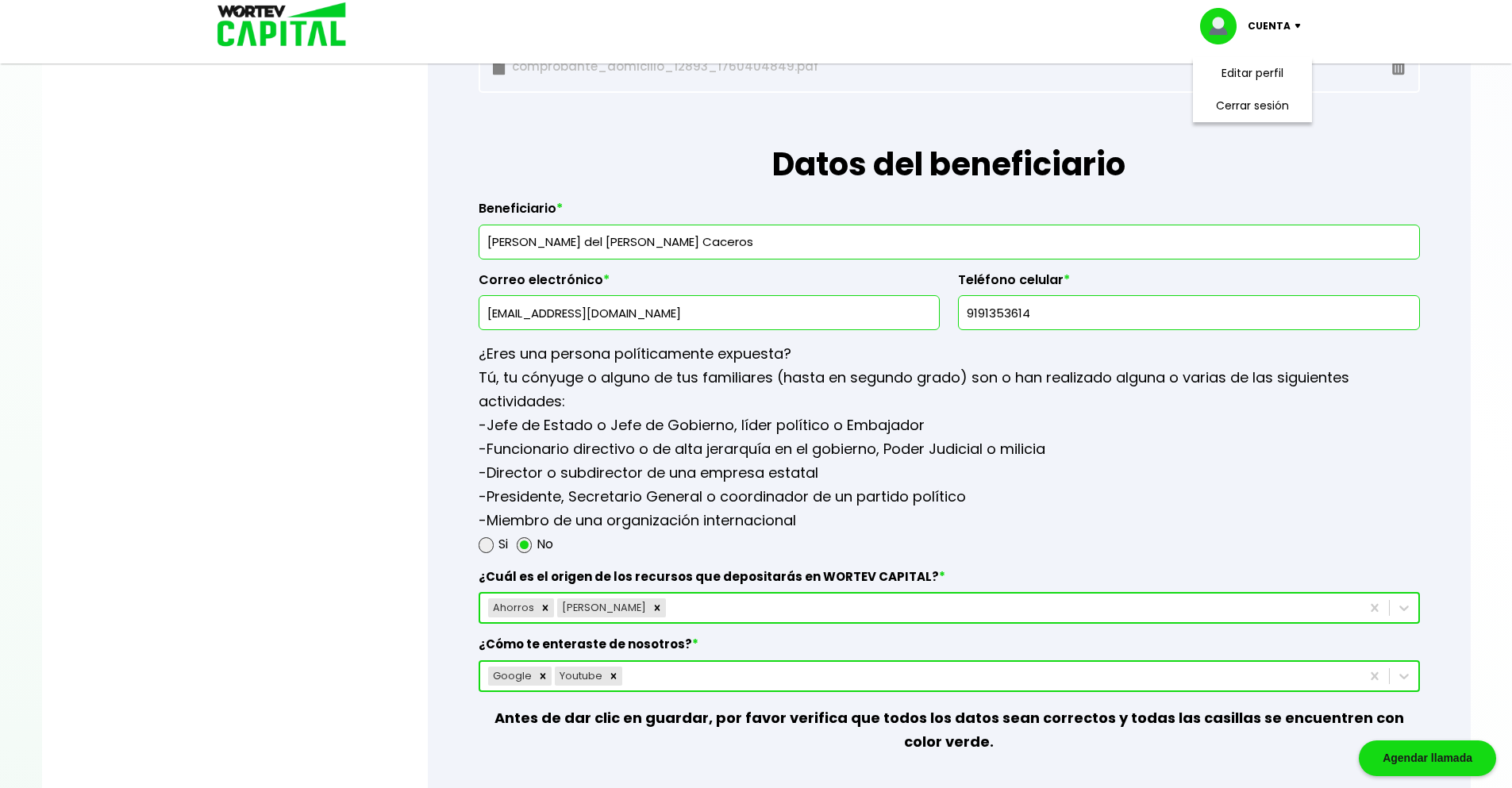
scroll to position [1825, 0]
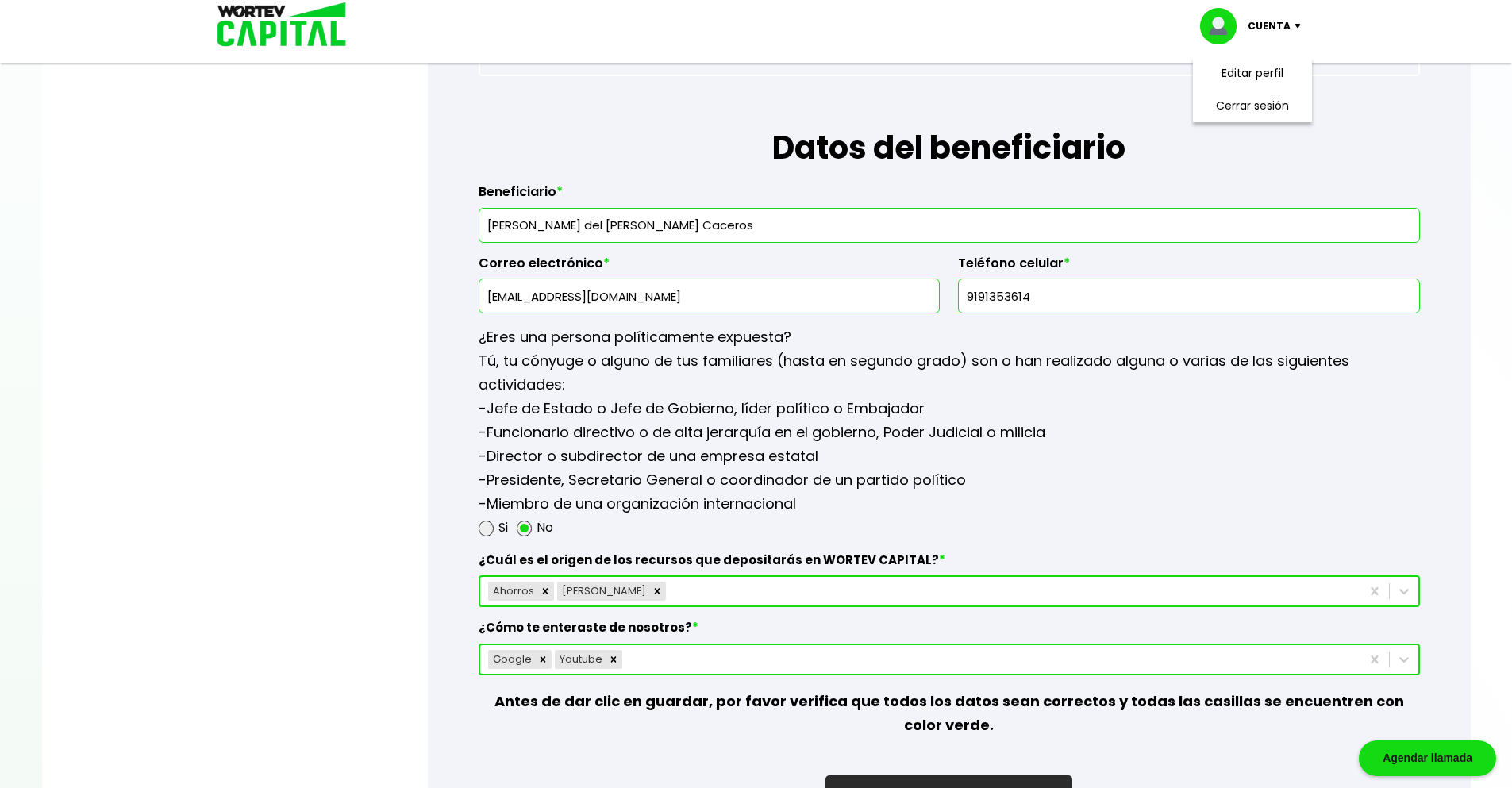
drag, startPoint x: 1088, startPoint y: 306, endPoint x: 958, endPoint y: 278, distance: 133.0
click at [958, 278] on div "Teléfono celular * [PHONE_NUMBER]" at bounding box center [1188, 278] width 461 height 71
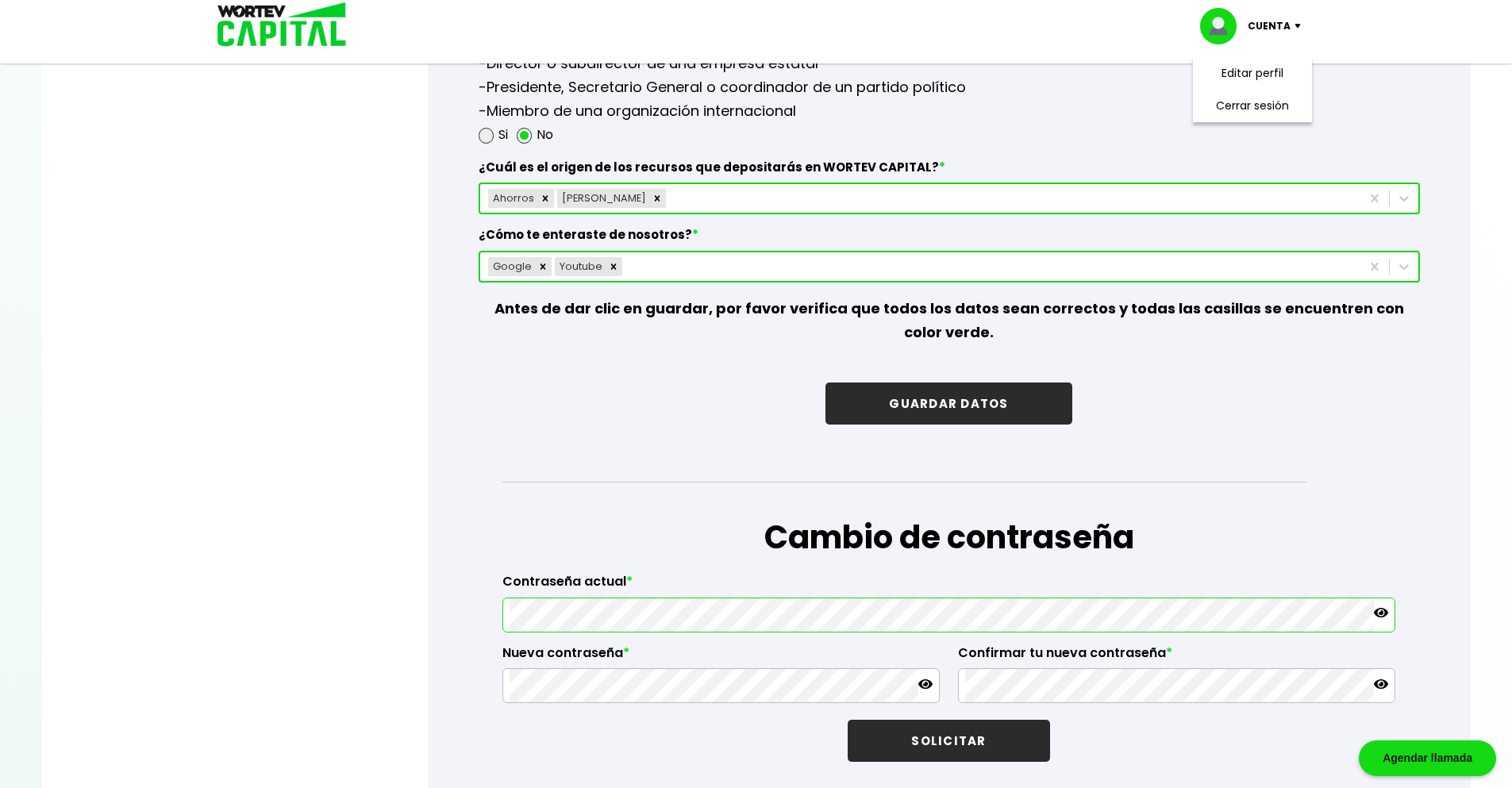
scroll to position [2222, 0]
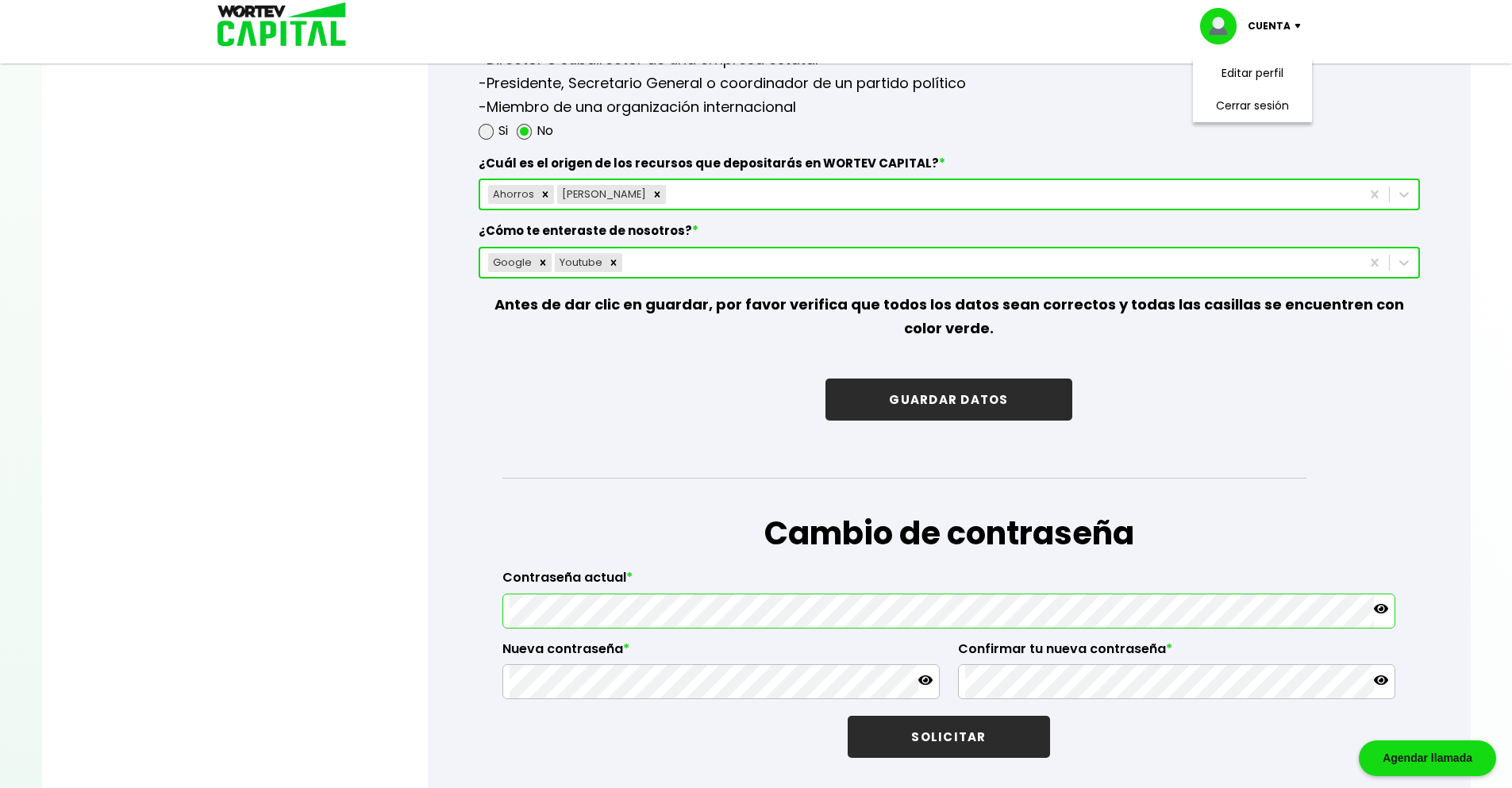
type input "5635426859"
click at [947, 401] on button "GUARDAR DATOS" at bounding box center [948, 399] width 246 height 42
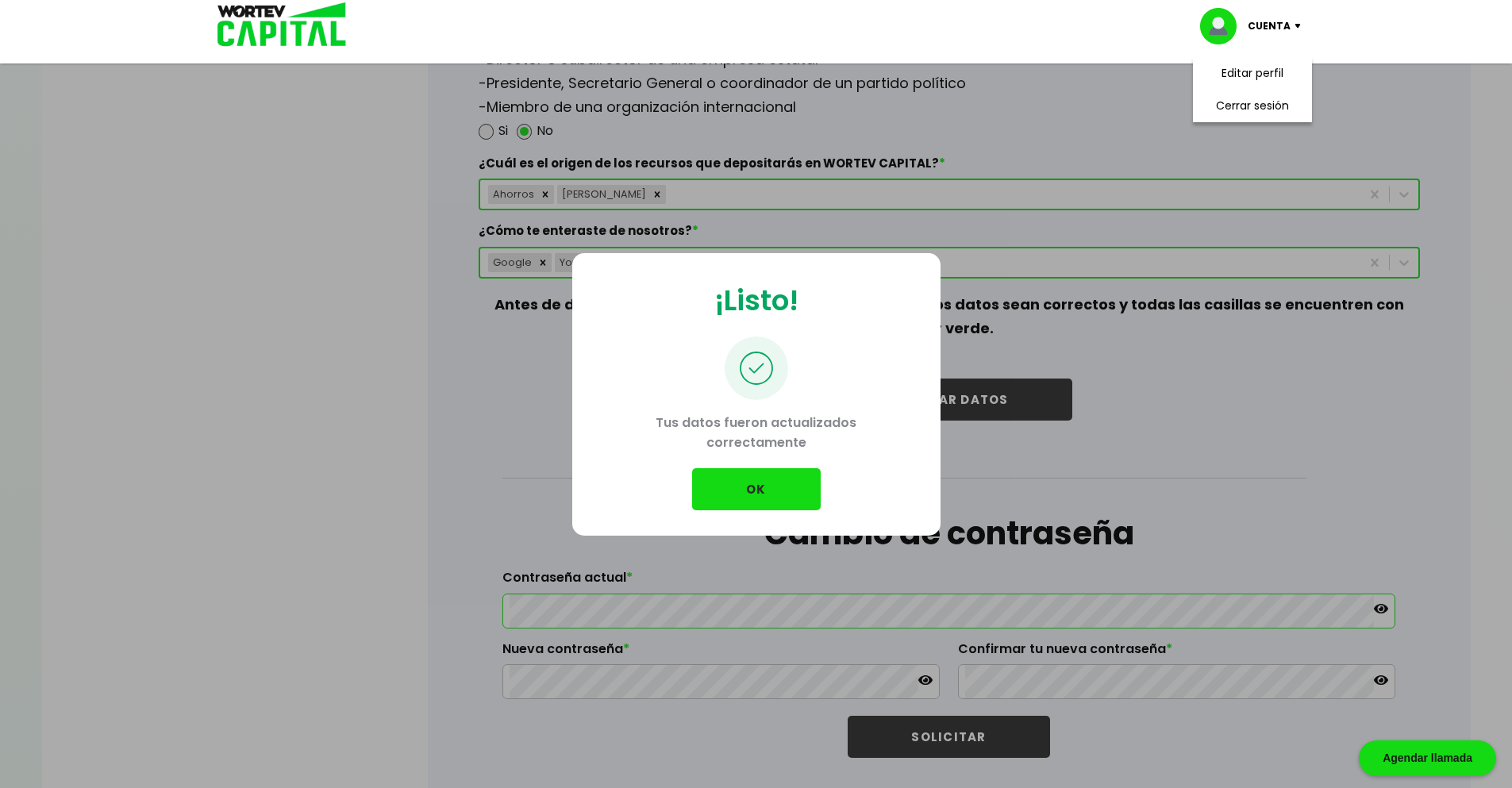
click at [764, 494] on button "OK" at bounding box center [756, 489] width 129 height 42
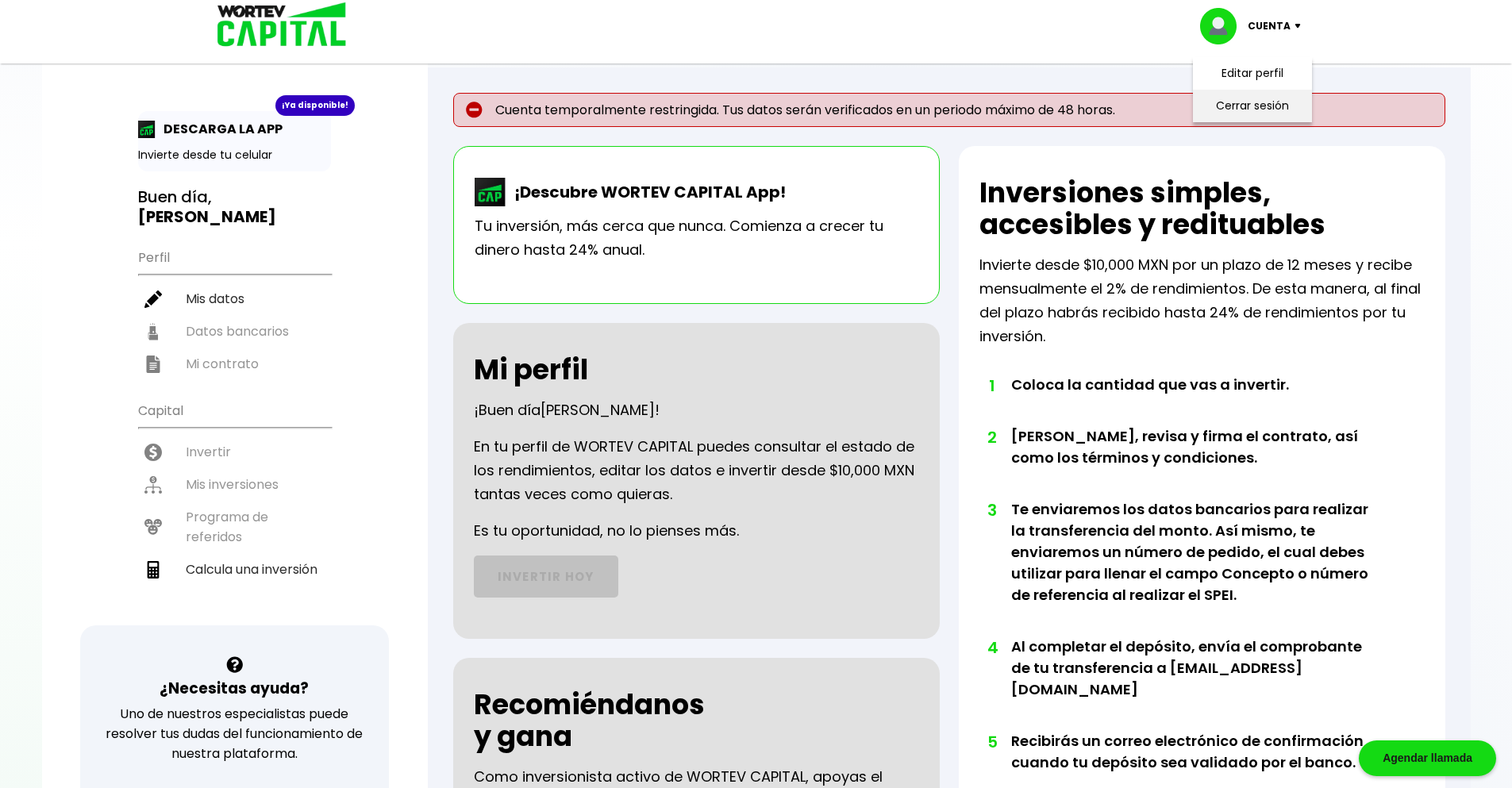
click at [1252, 100] on li "Cerrar sesión" at bounding box center [1252, 105] width 127 height 32
